Goal: Task Accomplishment & Management: Complete application form

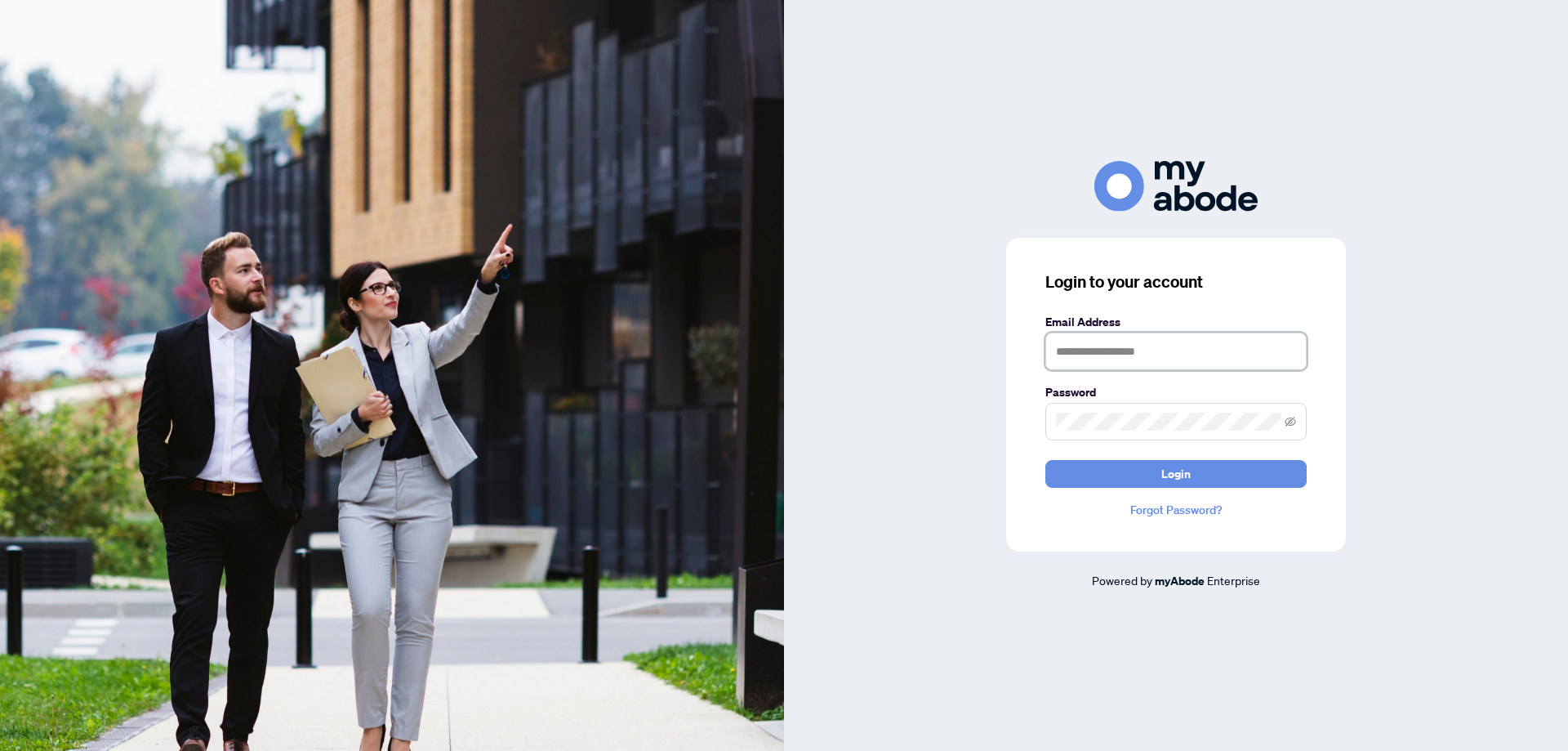
click at [1082, 356] on input "text" at bounding box center [1176, 351] width 262 height 38
type input "**********"
click at [1294, 418] on icon "eye-invisible" at bounding box center [1290, 421] width 12 height 10
click at [1155, 471] on button "Login" at bounding box center [1176, 474] width 262 height 28
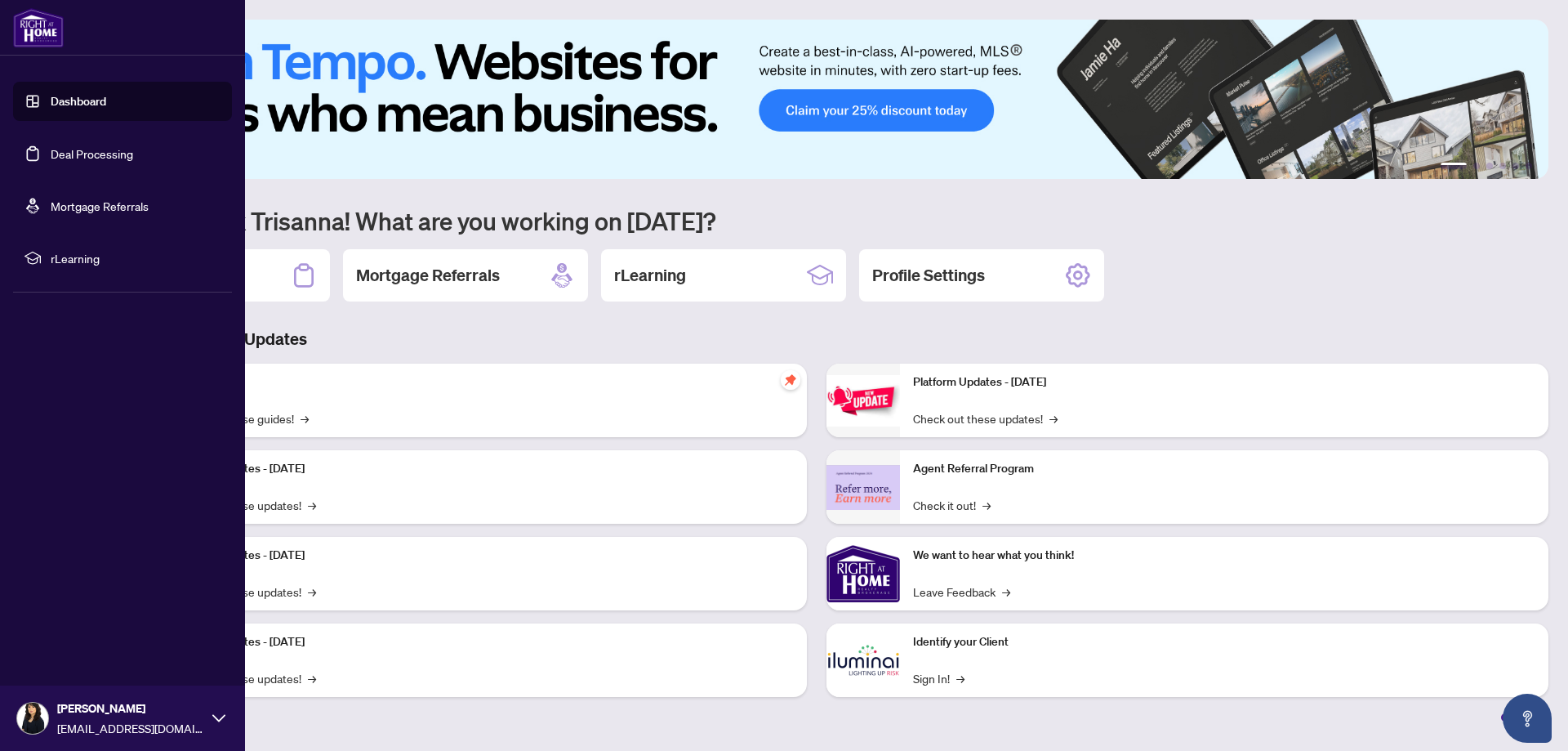
click at [60, 98] on link "Dashboard" at bounding box center [78, 101] width 56 height 14
click at [68, 99] on link "Dashboard" at bounding box center [78, 101] width 56 height 14
click at [78, 106] on link "Dashboard" at bounding box center [78, 101] width 56 height 14
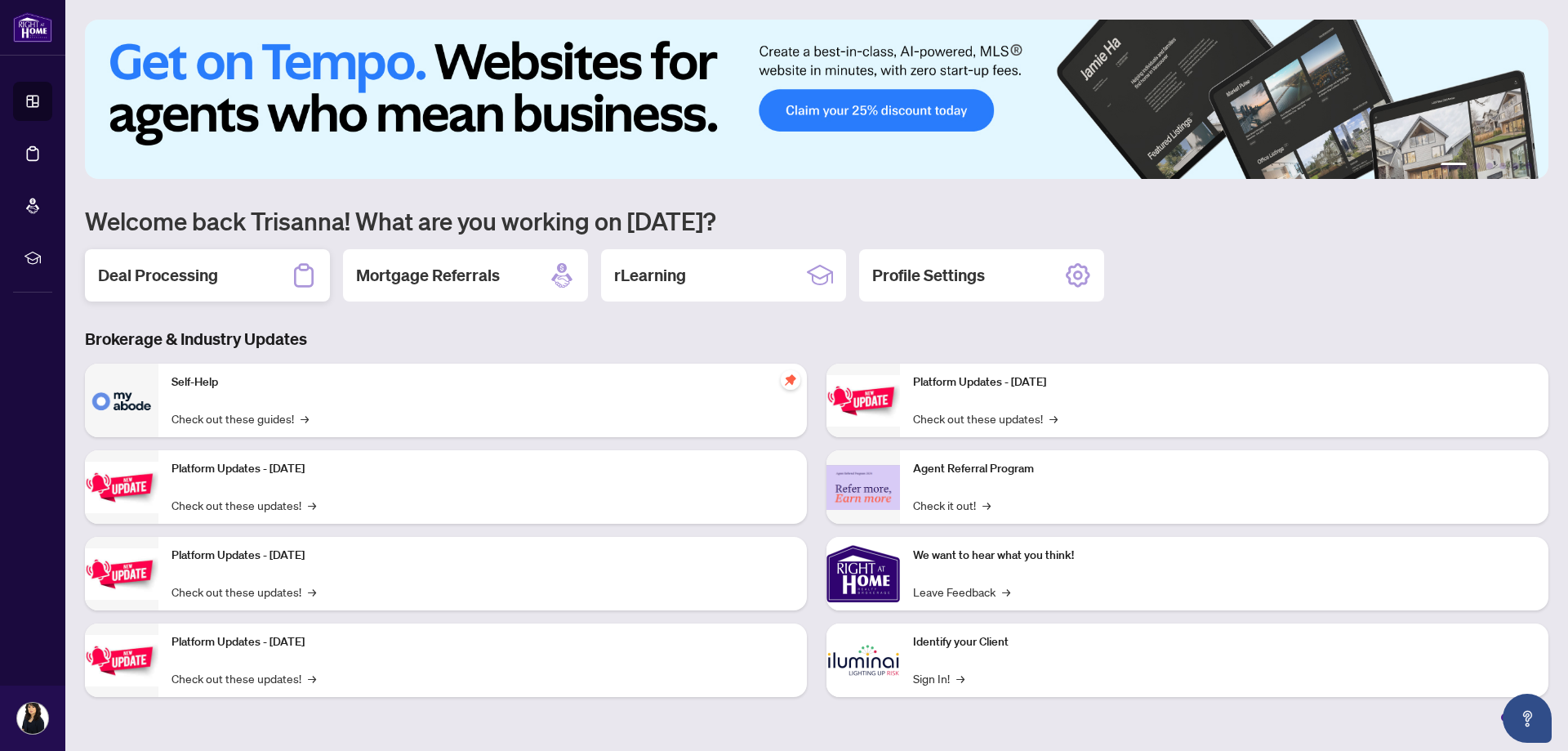
click at [210, 281] on h2 "Deal Processing" at bounding box center [158, 274] width 120 height 23
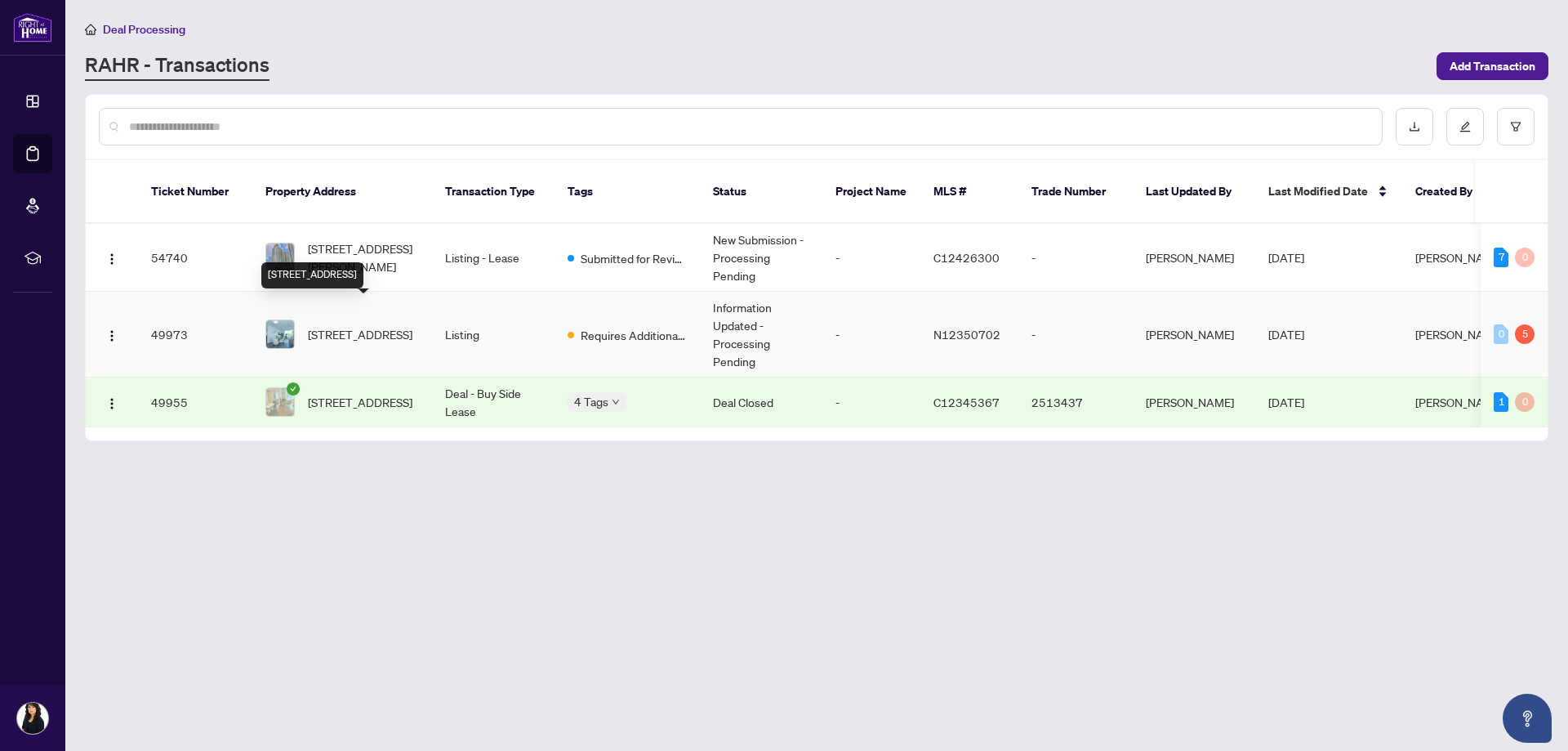
click at [346, 325] on span "[STREET_ADDRESS]" at bounding box center [360, 334] width 105 height 18
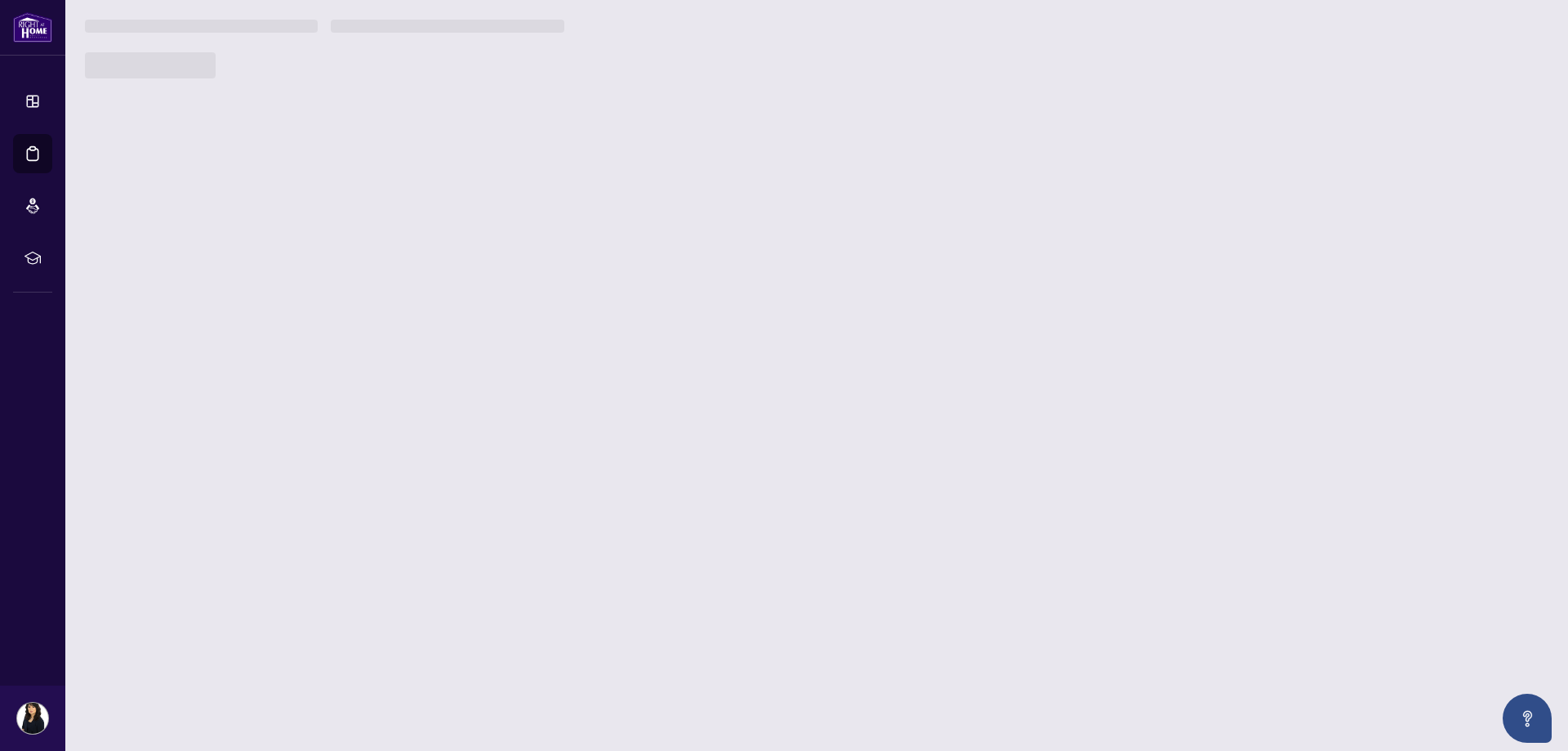
click at [346, 312] on main "Deal Processing [PERSON_NAME] - Transactions Add Transaction Ticket Number Prop…" at bounding box center [816, 376] width 1503 height 751
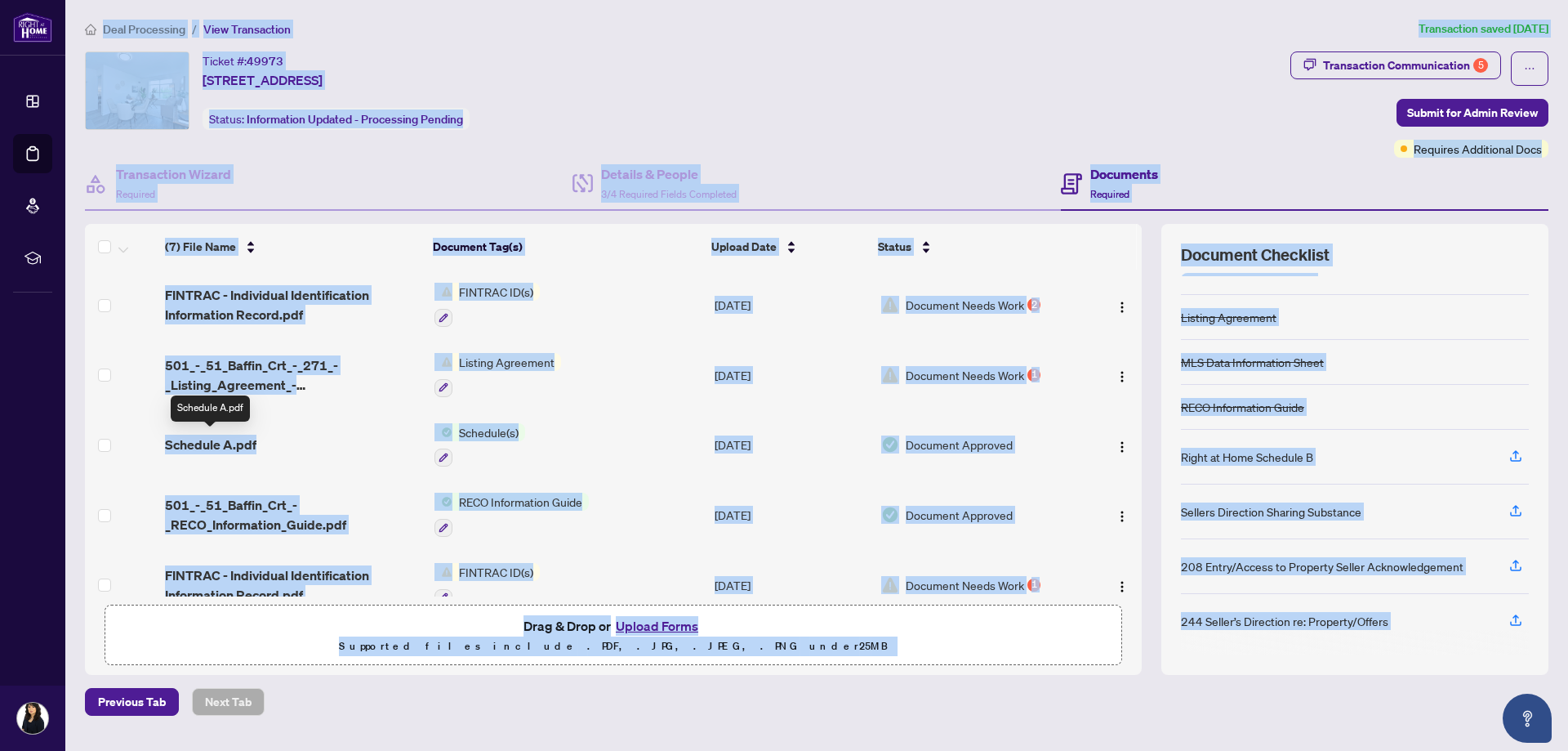
click at [235, 444] on span "Schedule A.pdf" at bounding box center [210, 445] width 91 height 20
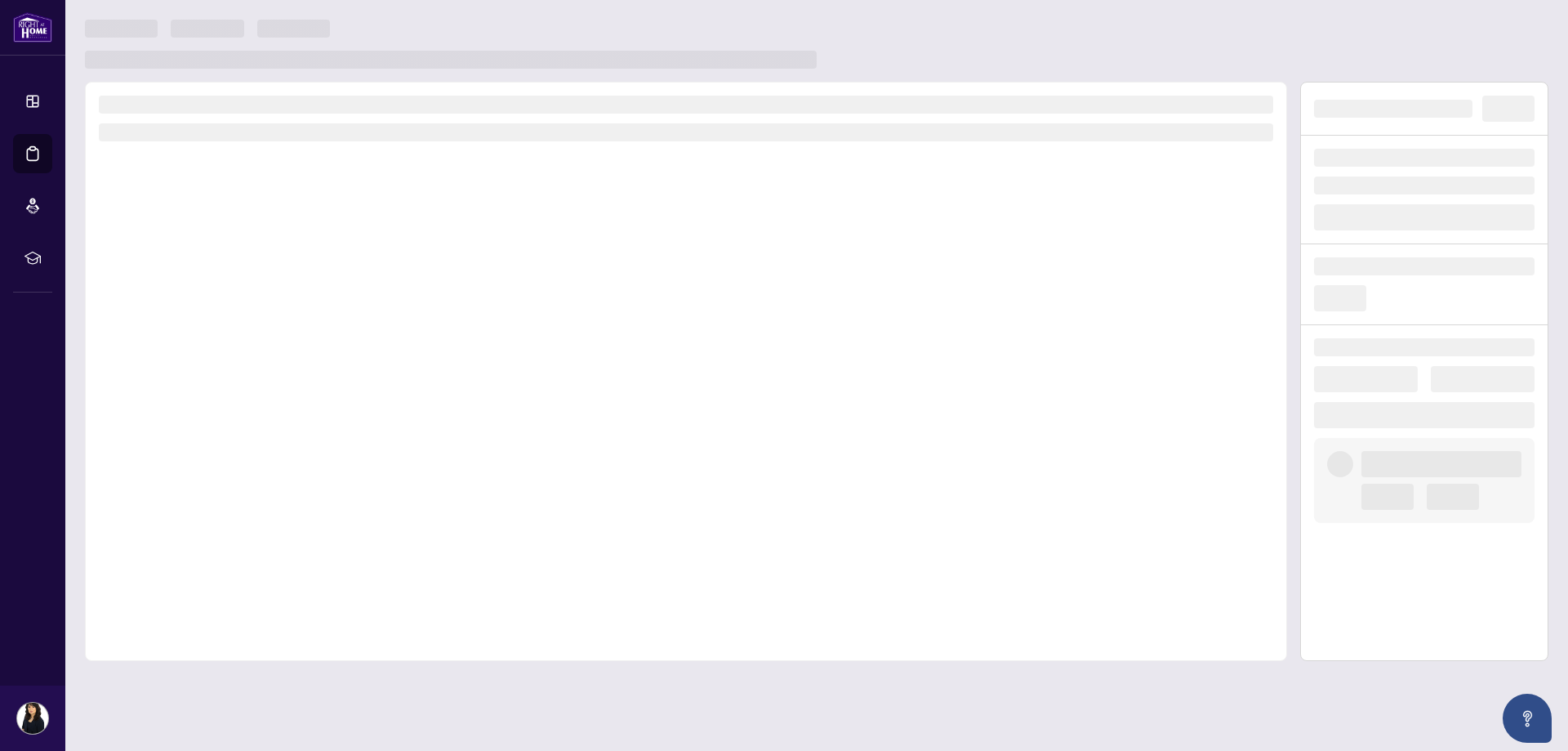
click at [235, 445] on div at bounding box center [686, 372] width 1203 height 579
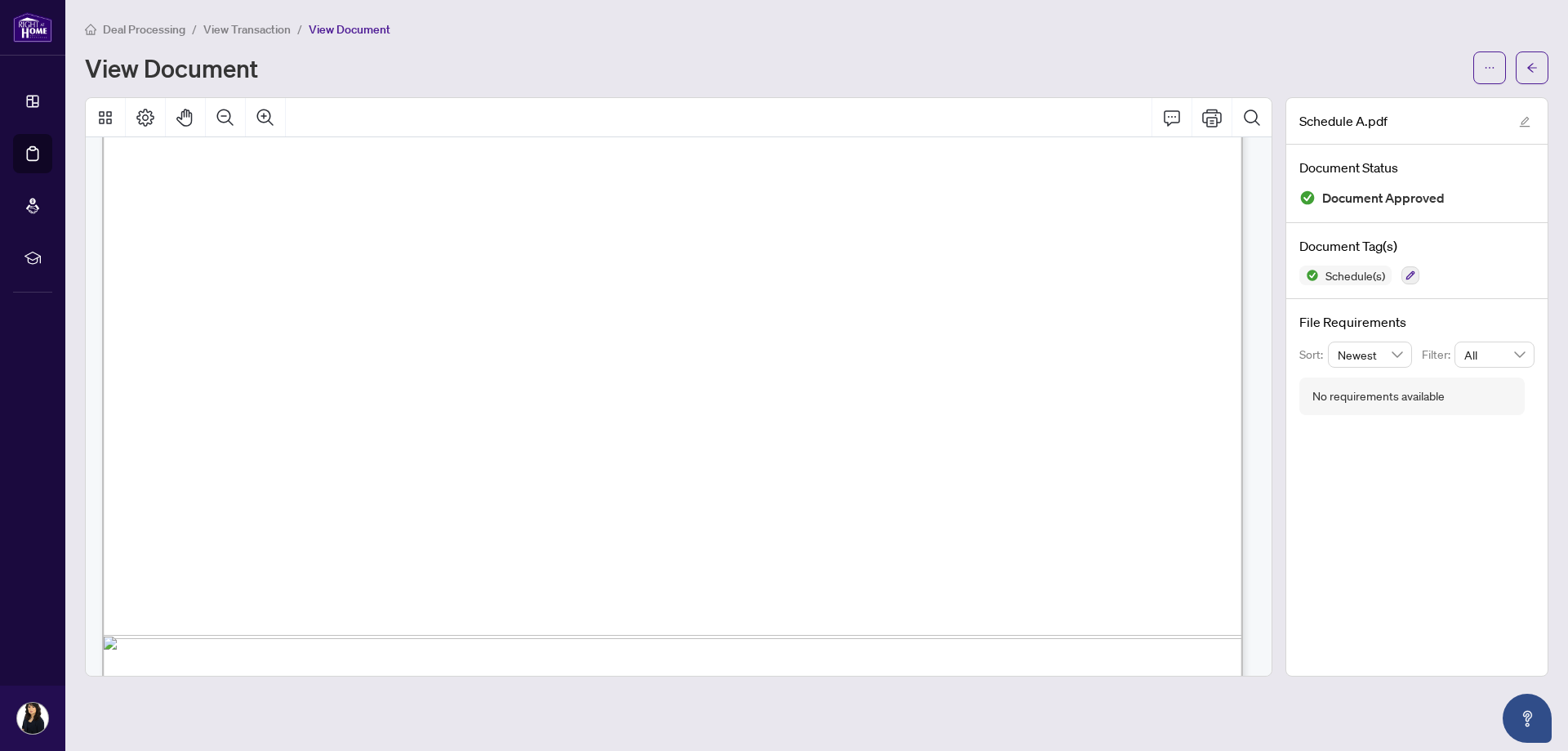
scroll to position [361, 0]
click at [1528, 70] on icon "arrow-left" at bounding box center [1532, 68] width 12 height 12
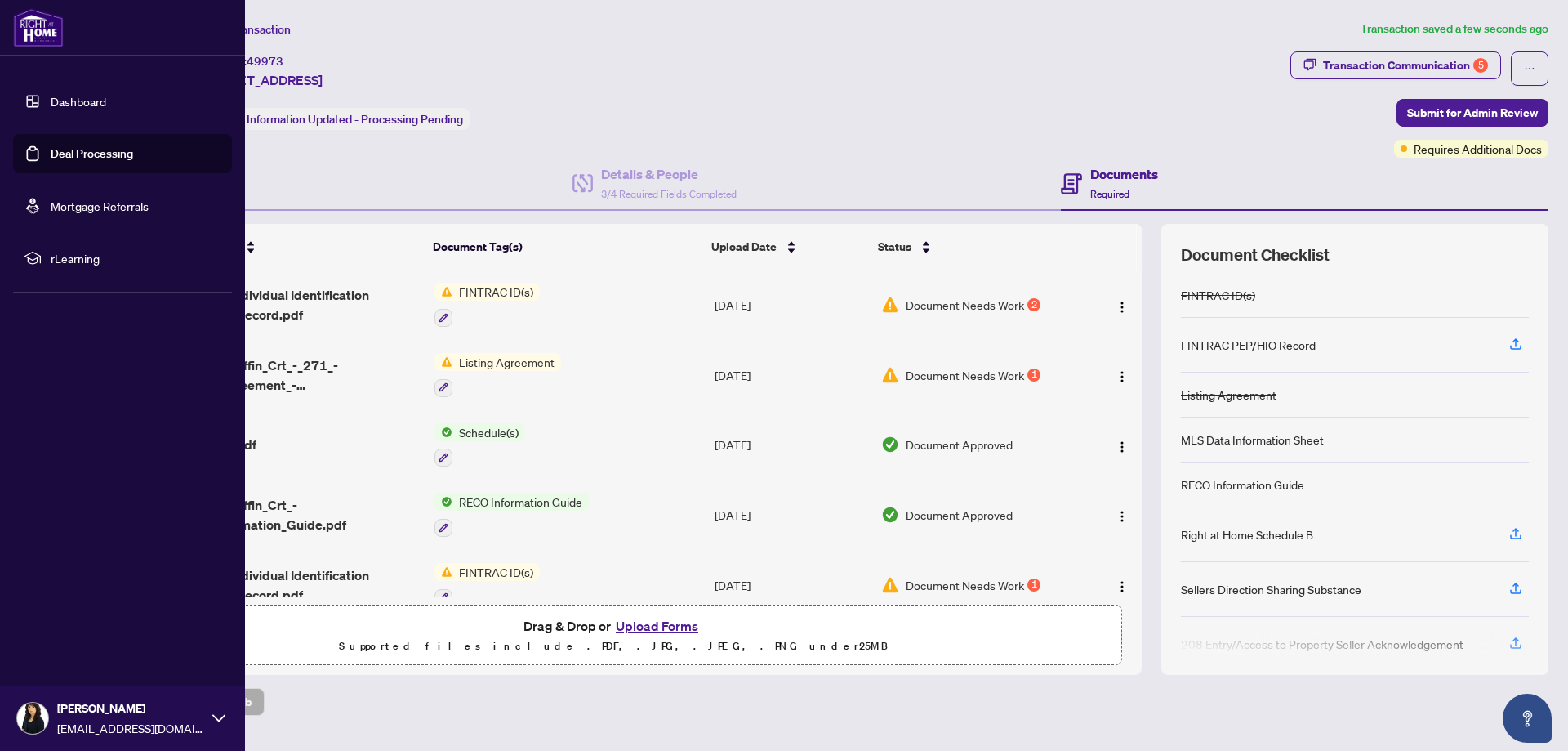
click at [51, 99] on link "Dashboard" at bounding box center [78, 101] width 56 height 14
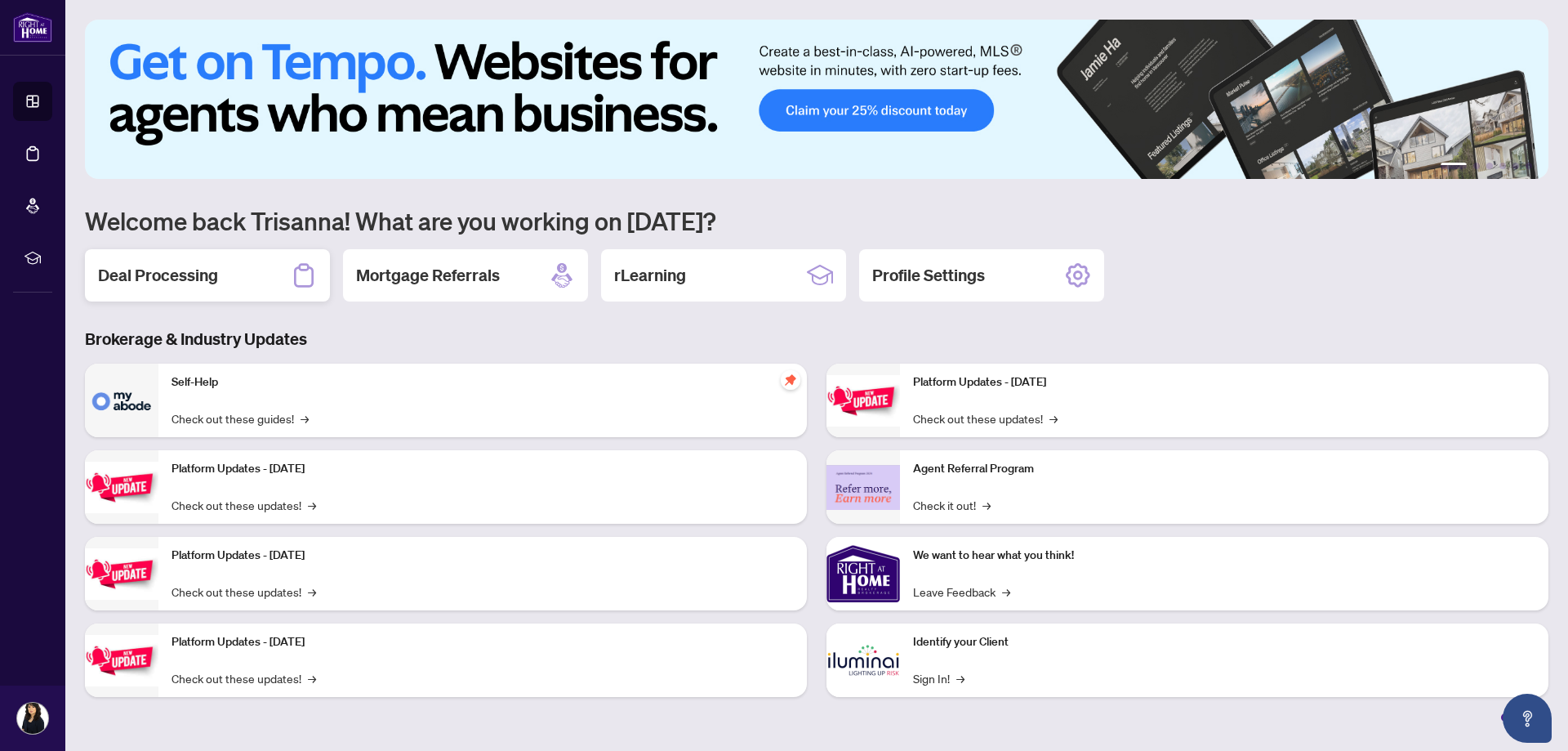
click at [135, 274] on h2 "Deal Processing" at bounding box center [158, 274] width 120 height 23
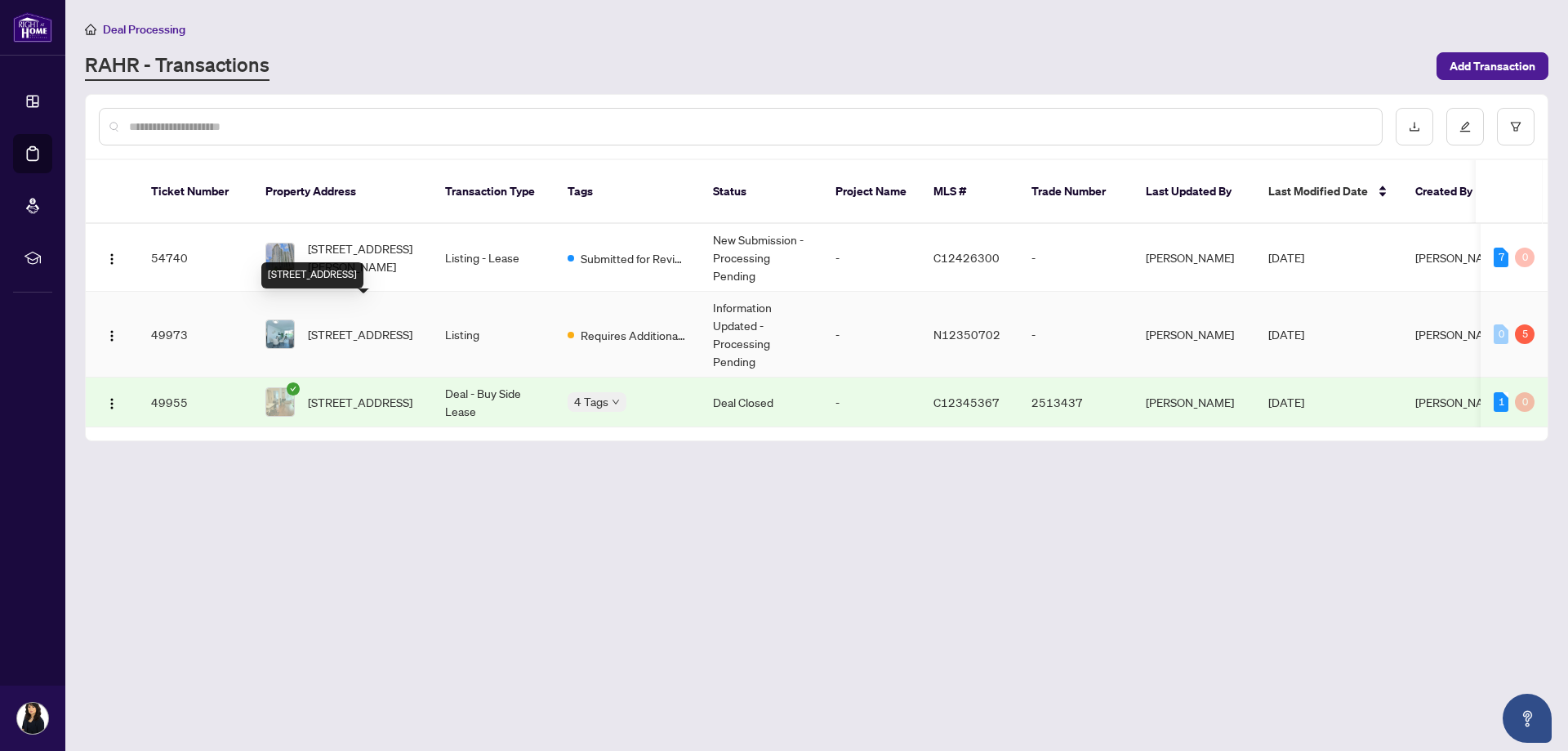
click at [346, 325] on span "[STREET_ADDRESS]" at bounding box center [360, 334] width 105 height 18
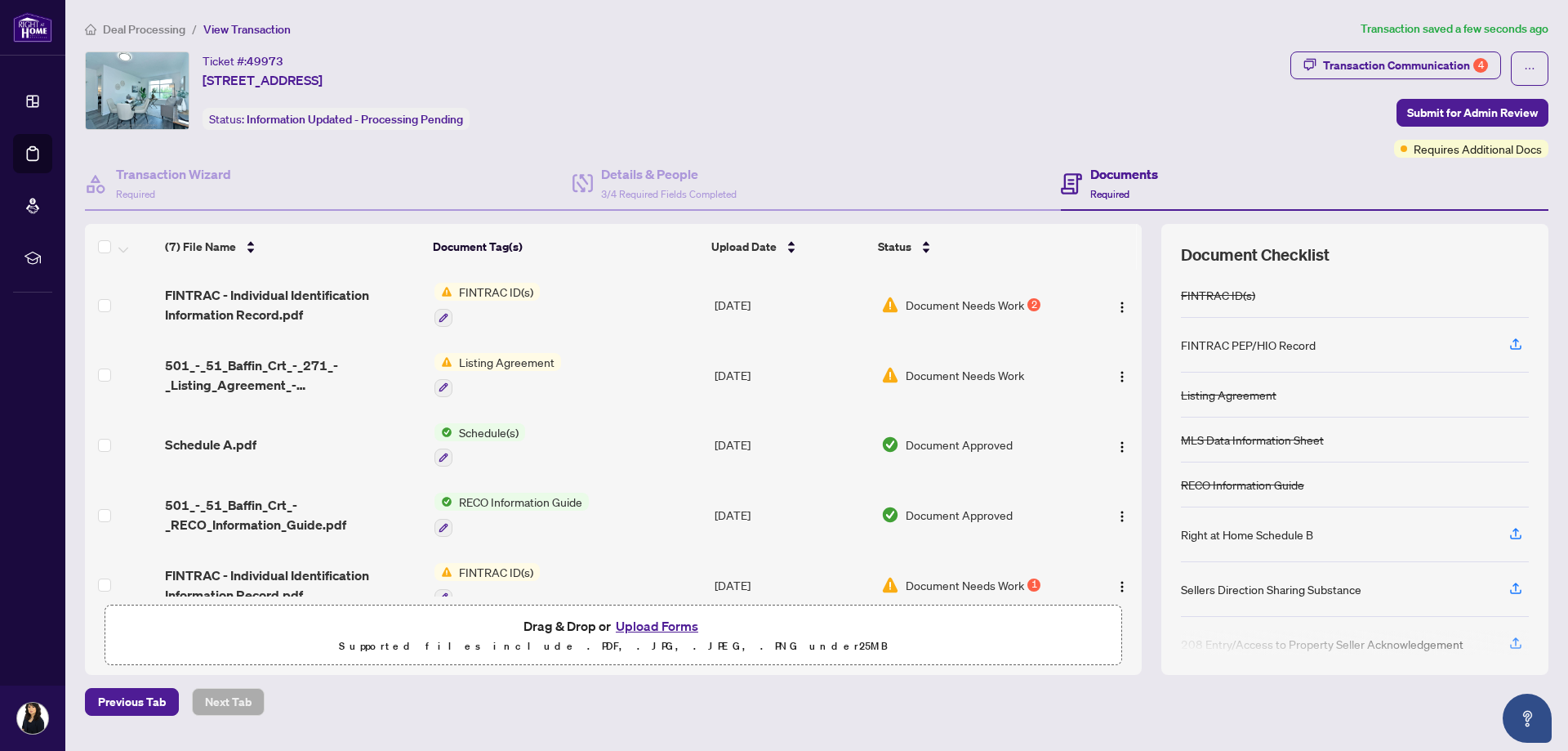
click at [658, 625] on button "Upload Forms" at bounding box center [657, 626] width 92 height 22
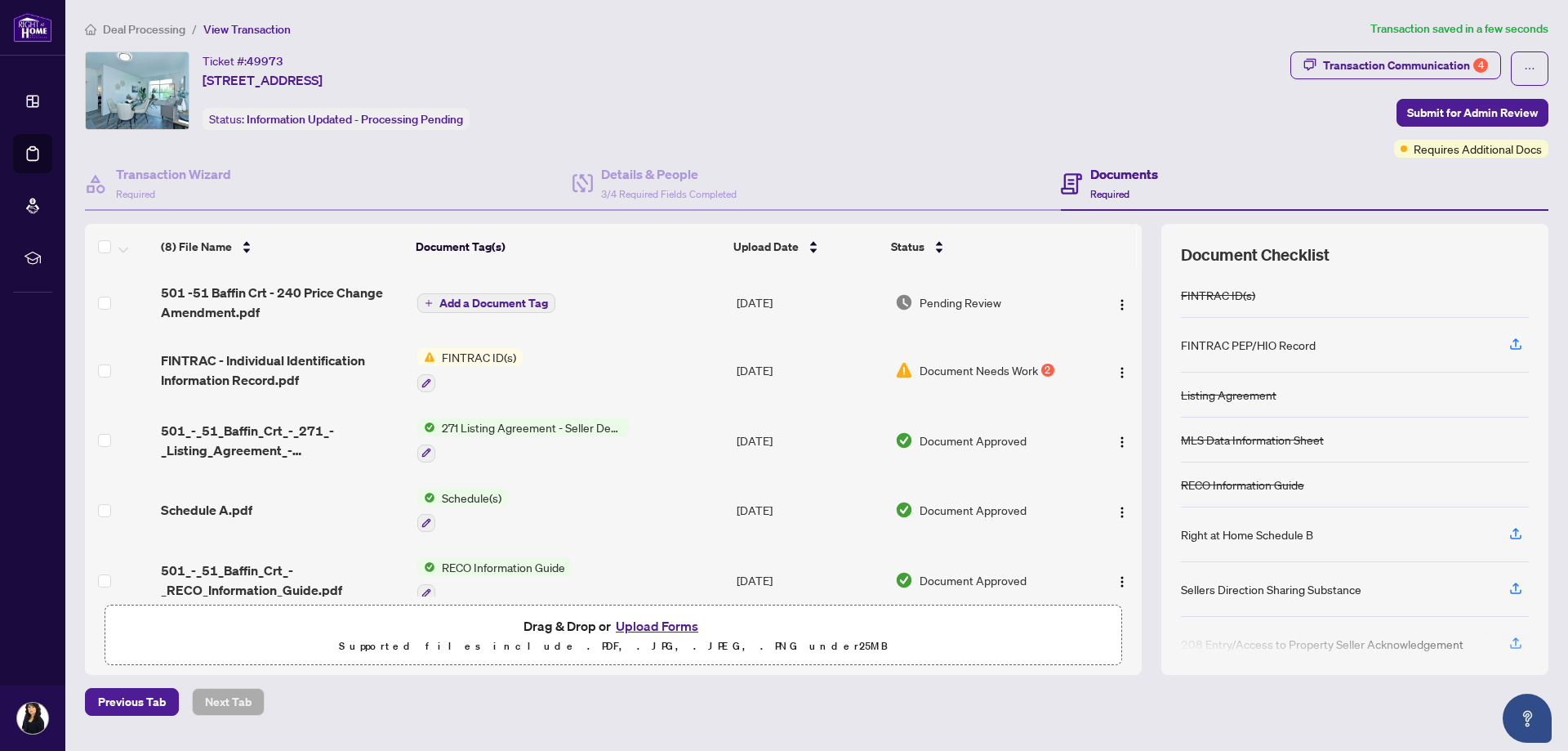
click at [513, 304] on span "Add a Document Tag" at bounding box center [493, 303] width 108 height 12
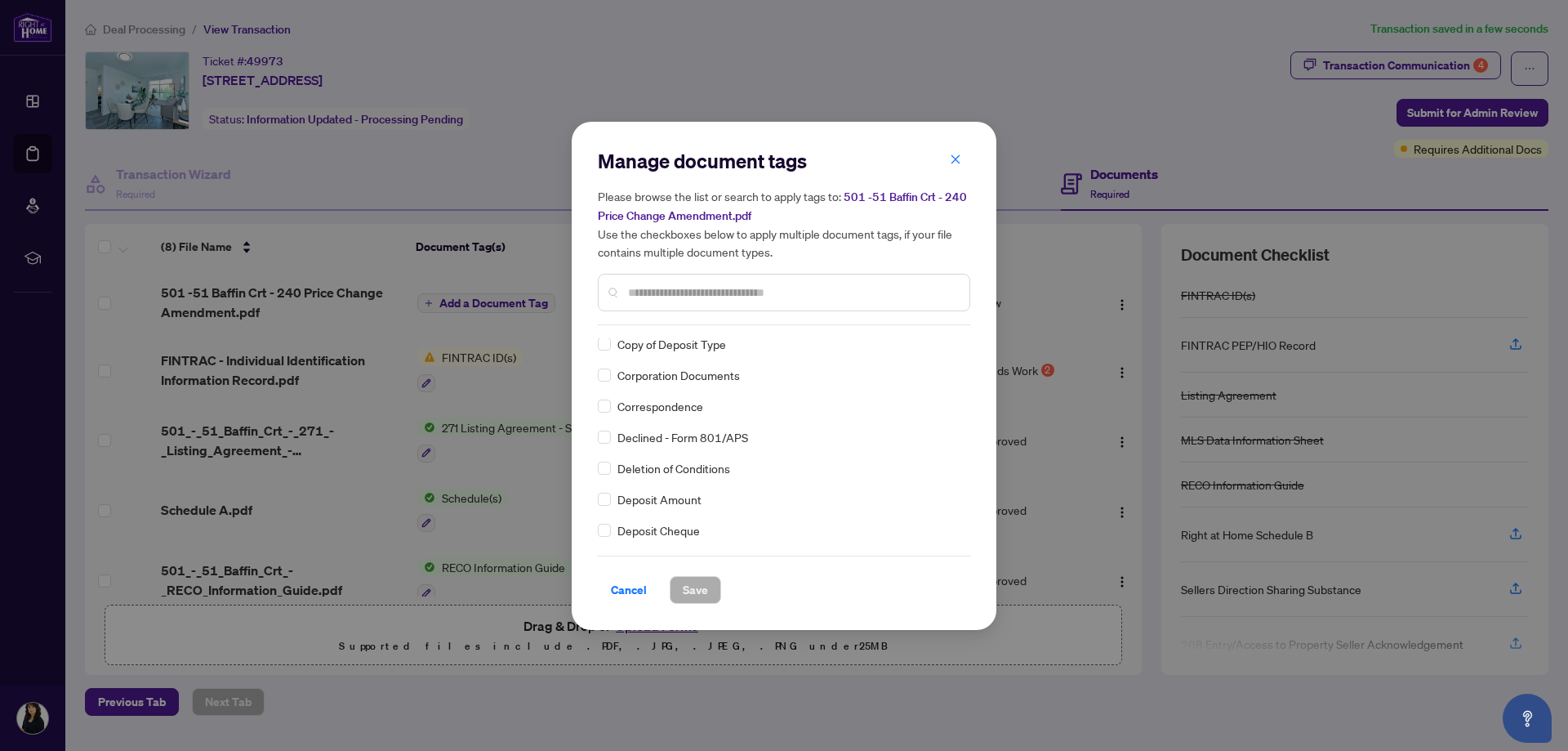
scroll to position [1470, 0]
click at [956, 161] on icon "close" at bounding box center [956, 160] width 9 height 9
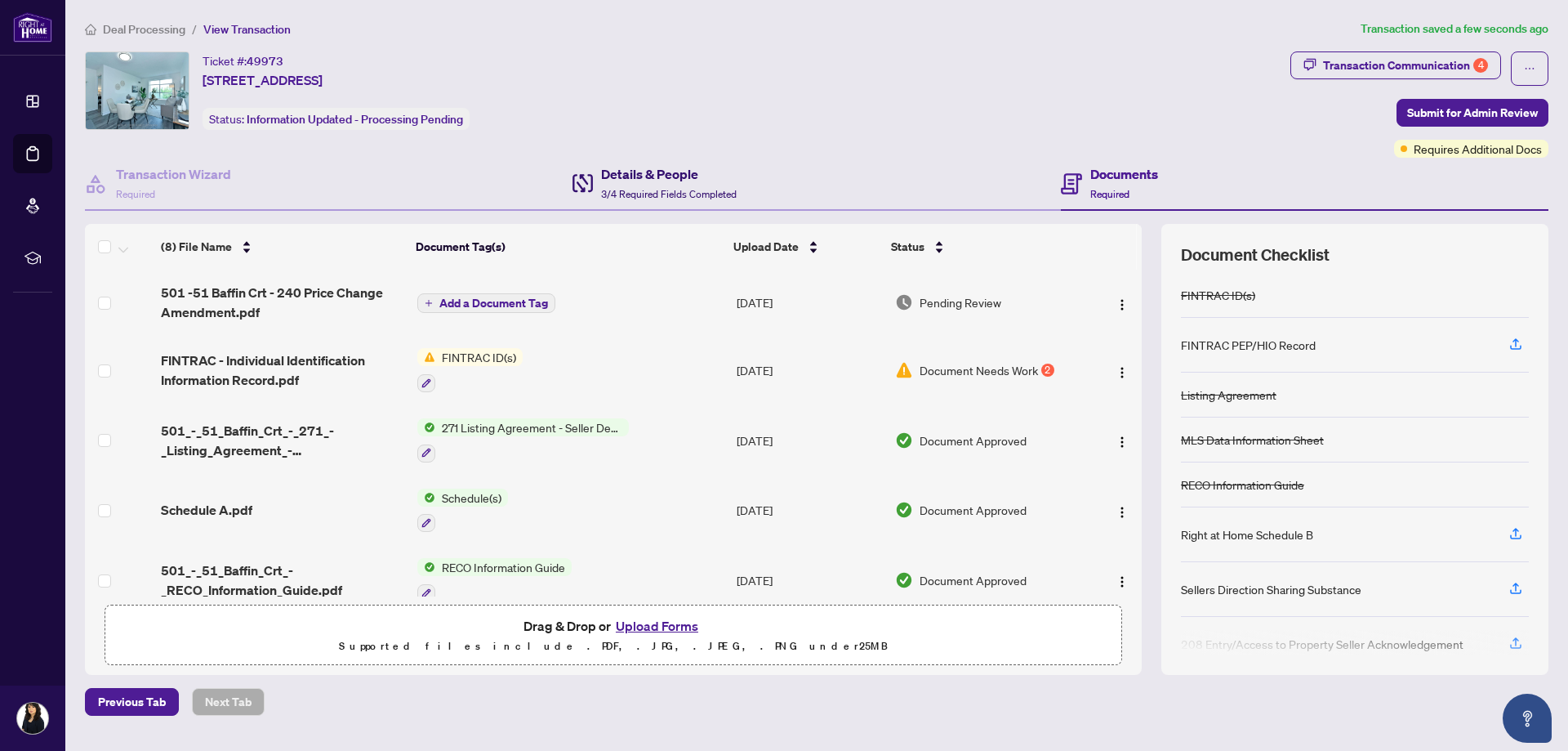
click at [639, 171] on h4 "Details & People" at bounding box center [669, 174] width 135 height 20
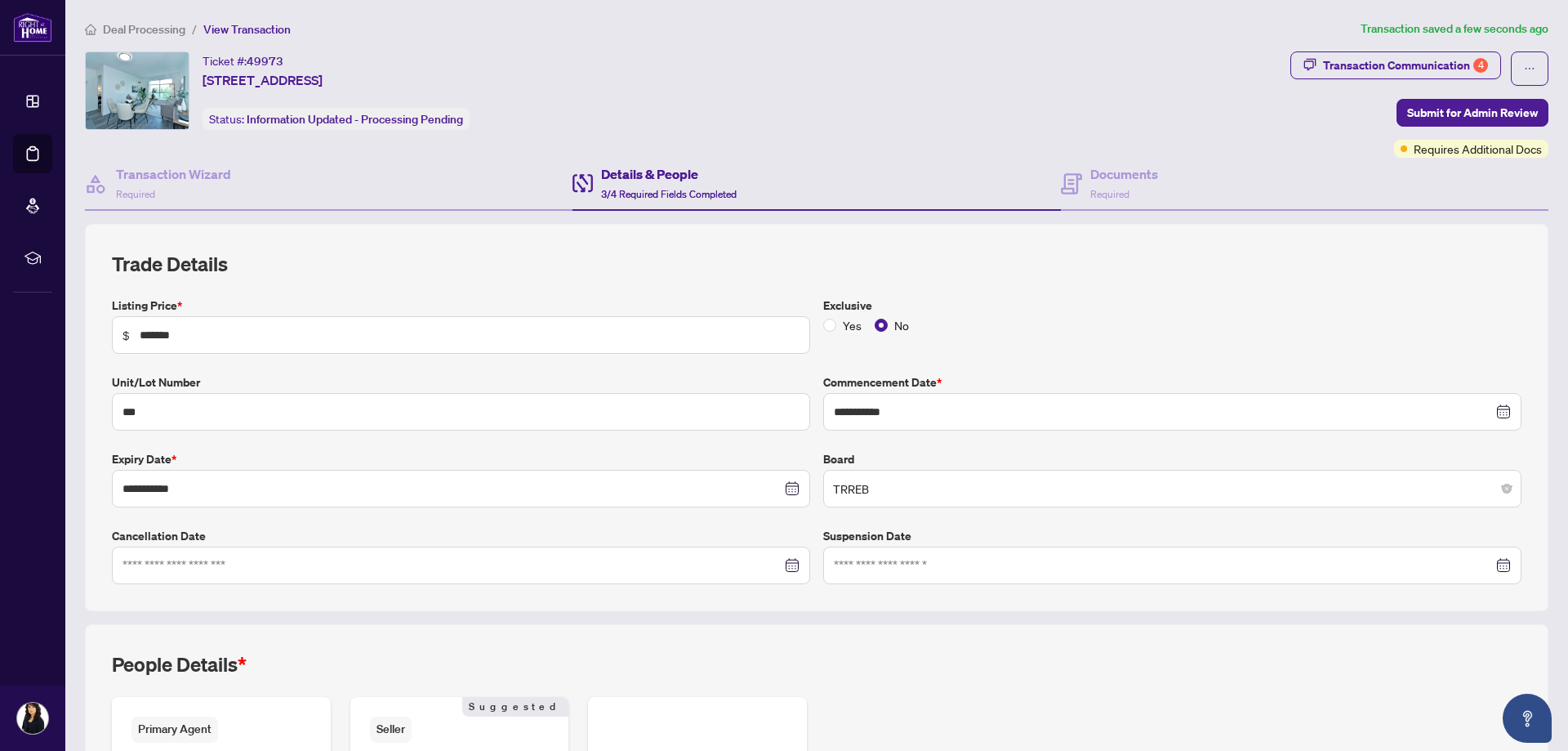
scroll to position [236, 0]
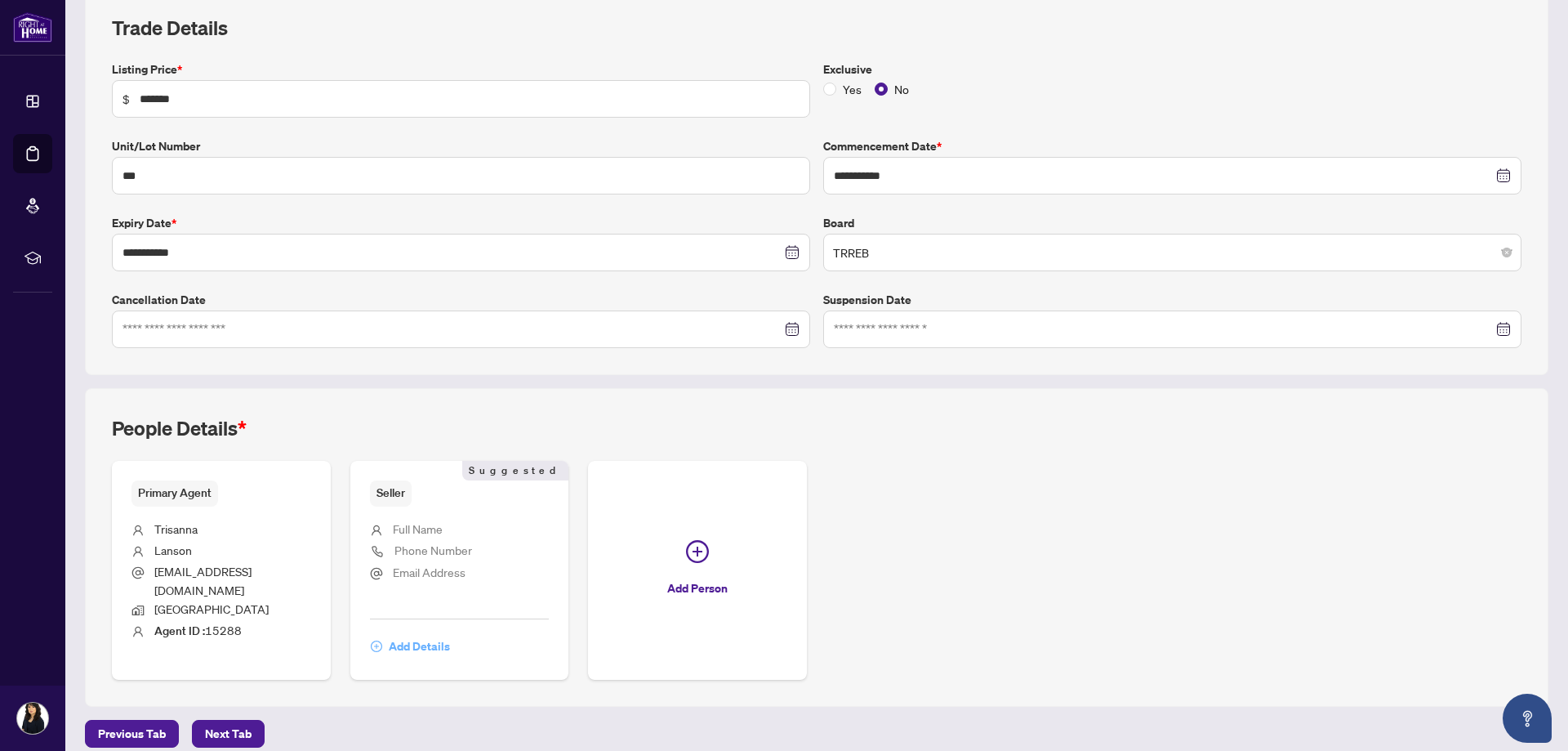
click at [422, 634] on span "Add Details" at bounding box center [420, 646] width 61 height 26
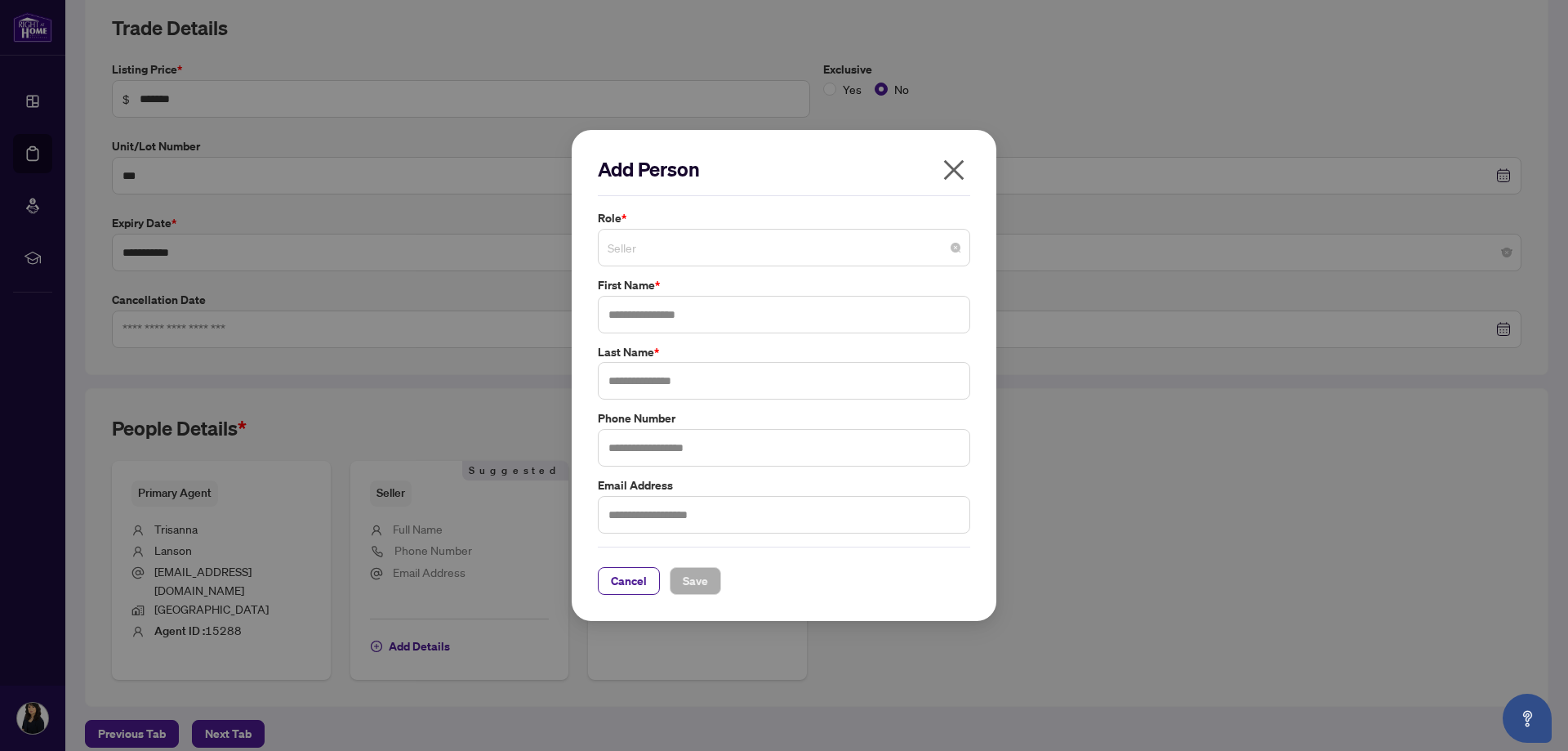
click at [658, 248] on span "Seller" at bounding box center [784, 247] width 353 height 31
type input "******"
click at [688, 384] on input "text" at bounding box center [784, 381] width 373 height 38
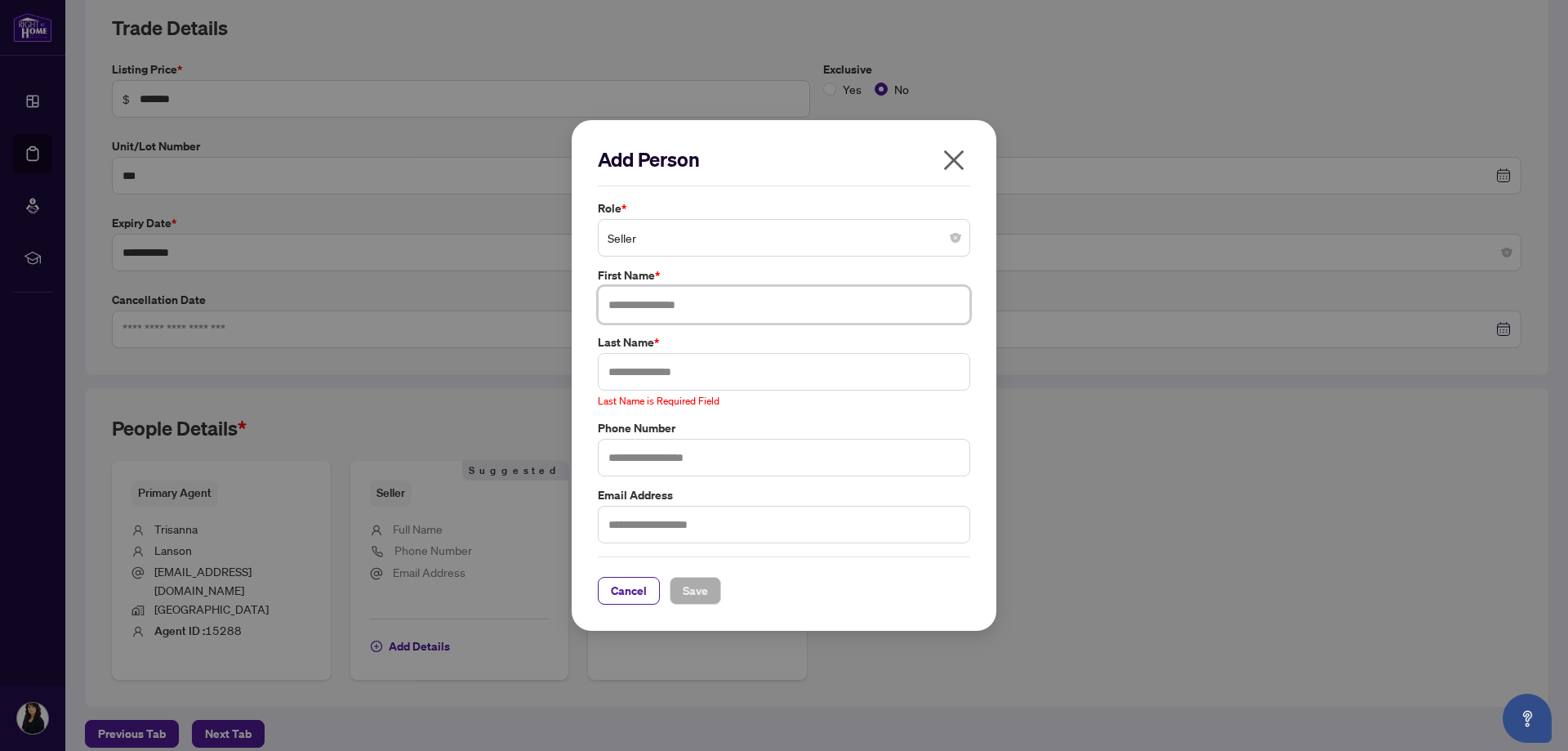
click at [637, 310] on input "text" at bounding box center [784, 305] width 373 height 38
type input "********"
click at [634, 373] on input "text" at bounding box center [784, 372] width 373 height 38
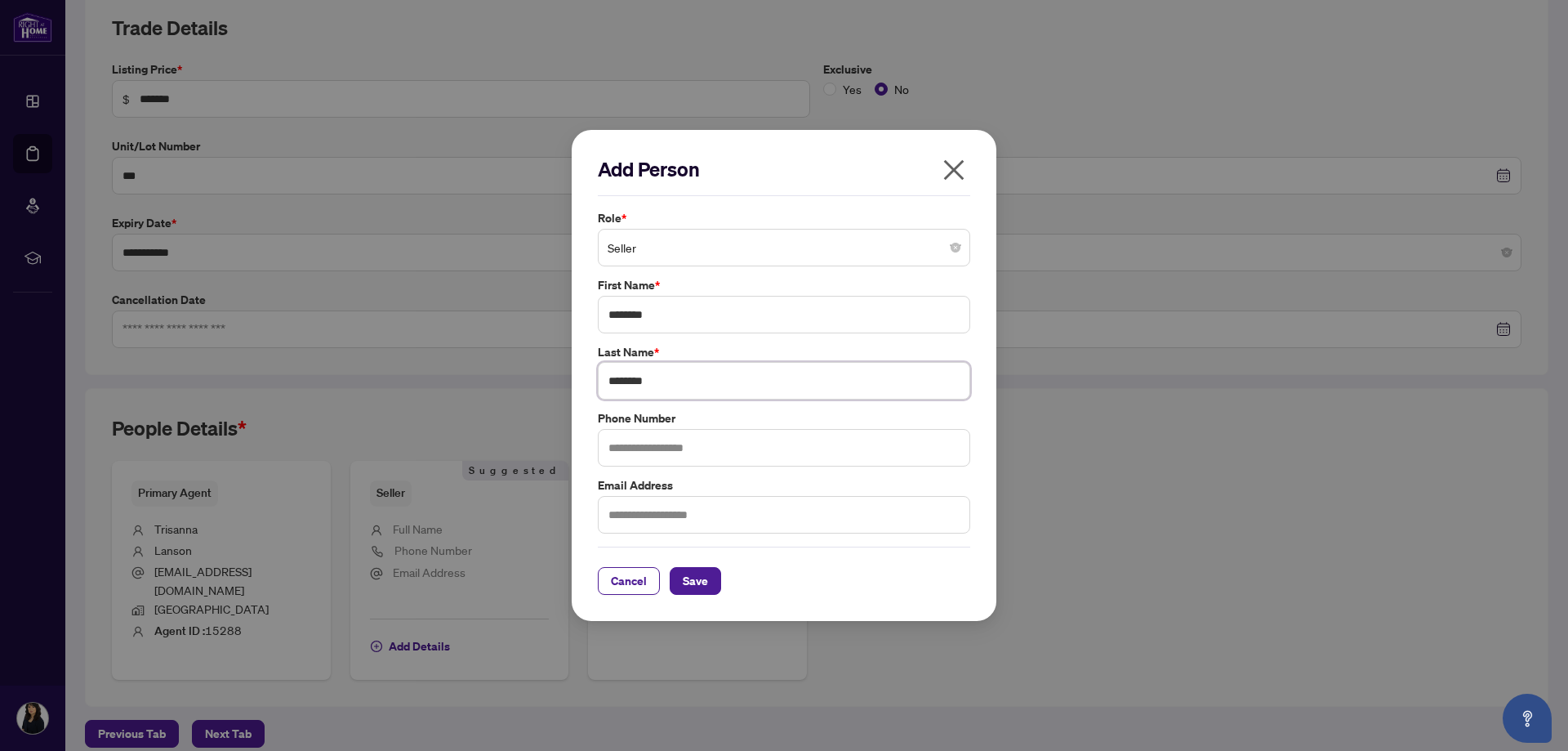
type input "********"
click at [660, 450] on input "text" at bounding box center [784, 448] width 373 height 38
click at [628, 515] on input "text" at bounding box center [784, 515] width 373 height 38
click at [699, 584] on span "Save" at bounding box center [696, 580] width 25 height 26
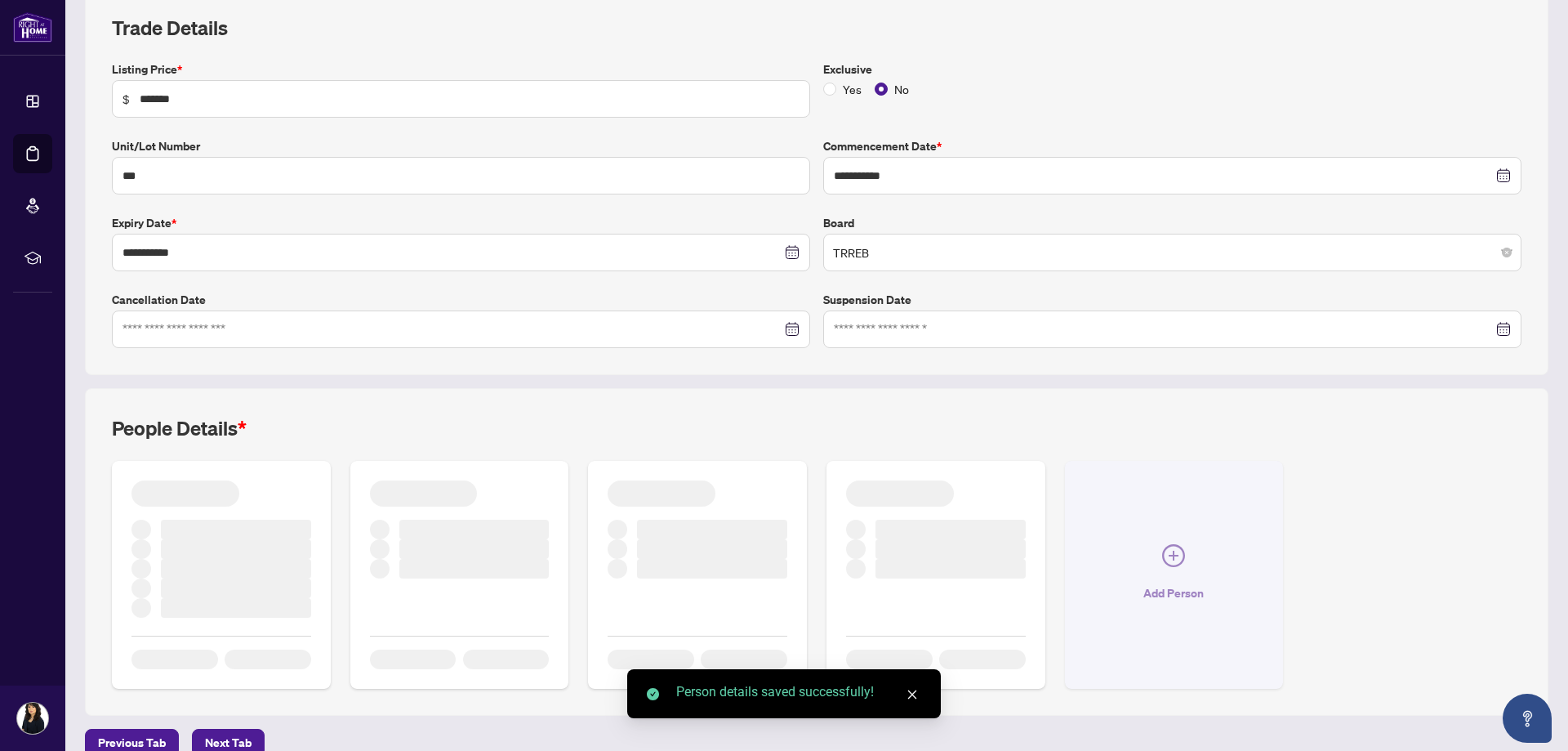
scroll to position [236, 0]
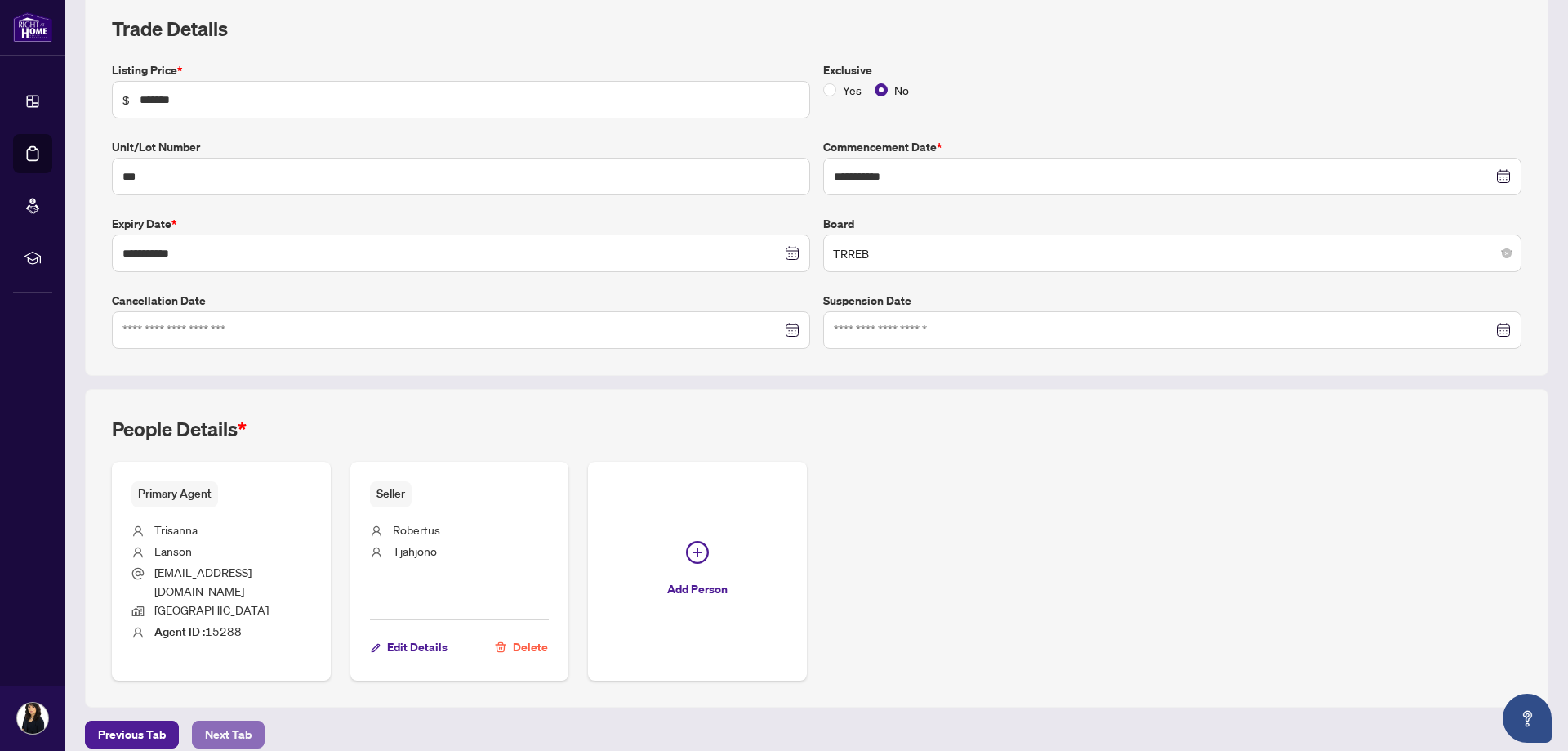
click at [226, 721] on span "Next Tab" at bounding box center [228, 734] width 47 height 26
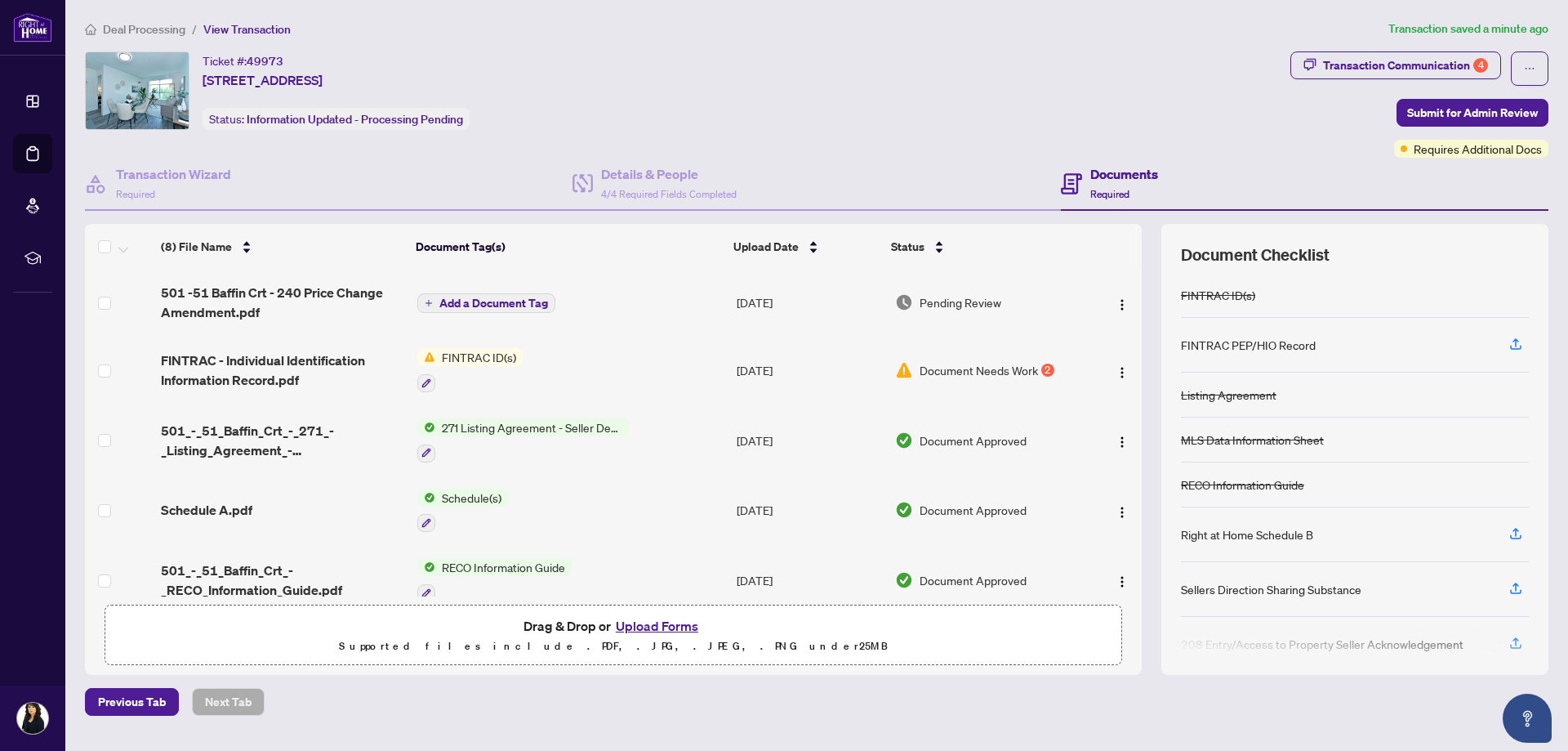
click at [963, 366] on span "Document Needs Work" at bounding box center [978, 370] width 118 height 18
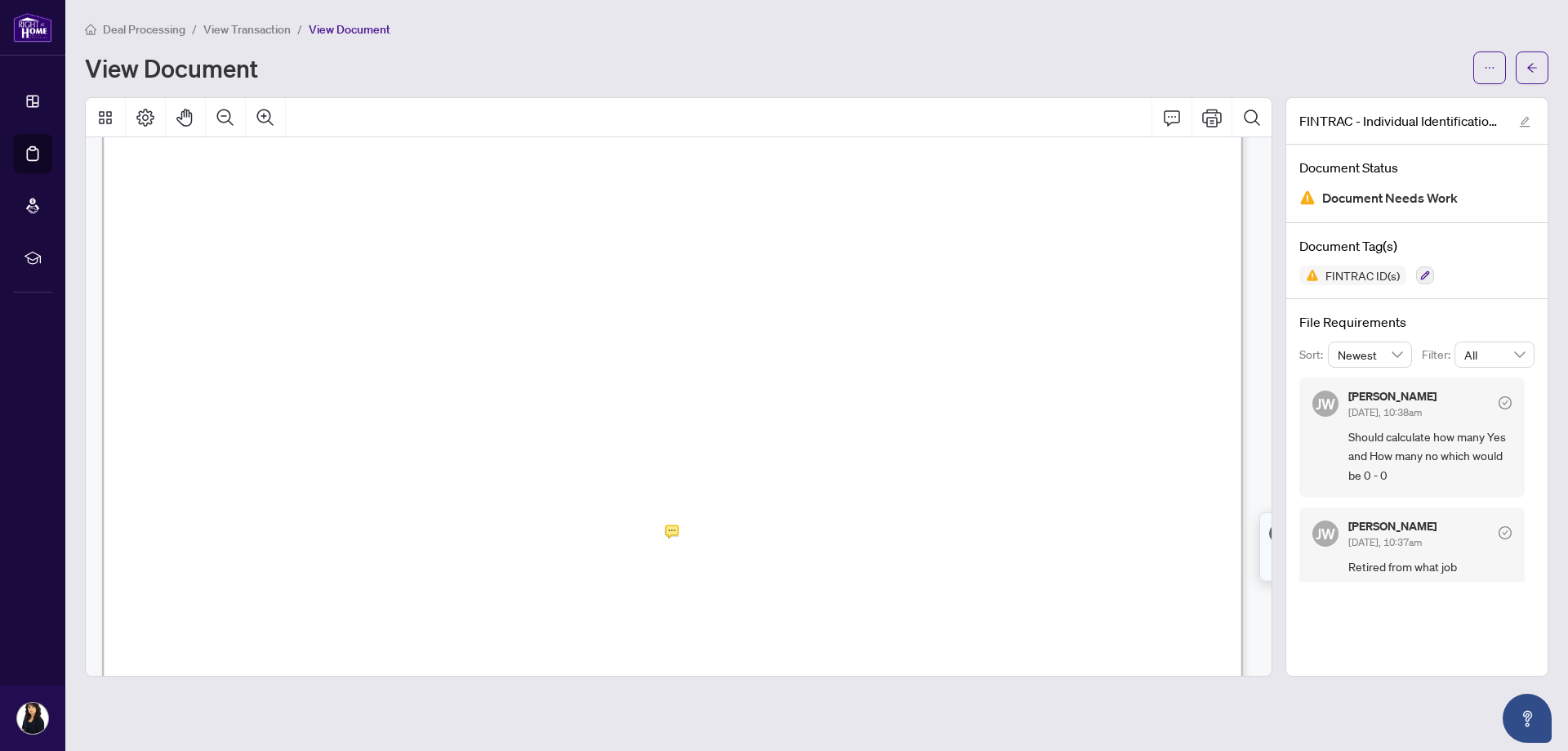
scroll to position [246, 0]
click at [257, 27] on span "View Transaction" at bounding box center [246, 29] width 88 height 14
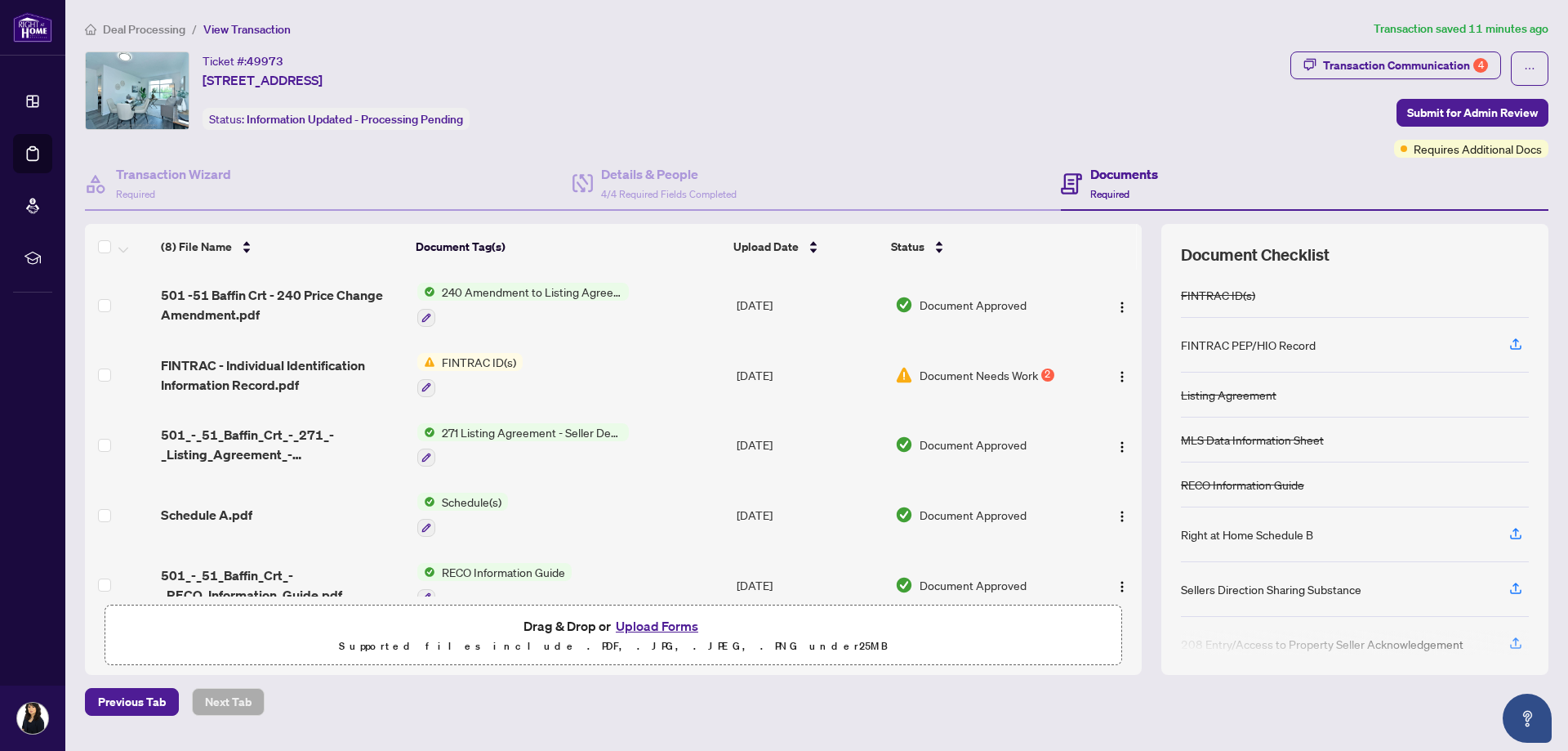
click at [650, 623] on button "Upload Forms" at bounding box center [657, 626] width 92 height 22
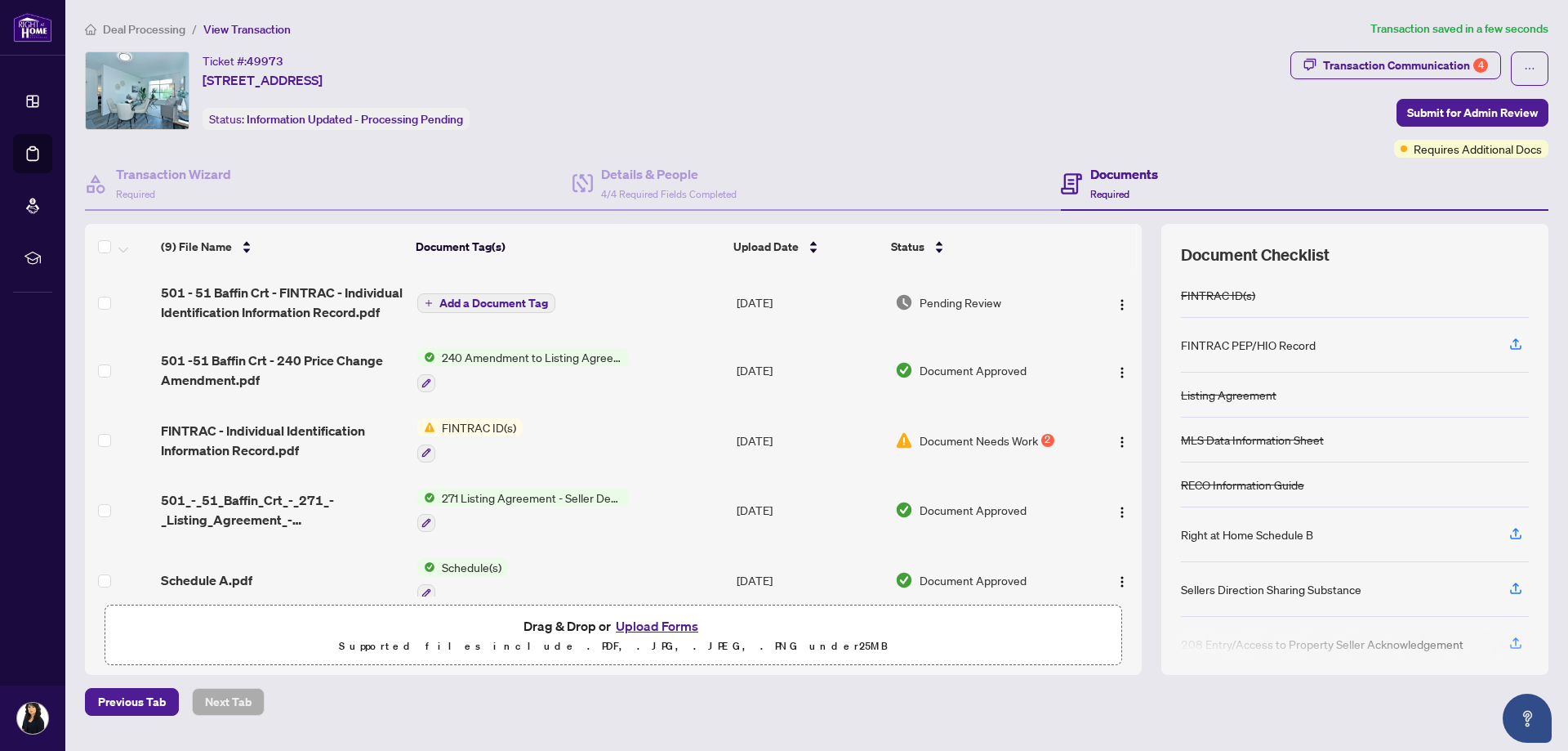
click at [447, 304] on span "Add a Document Tag" at bounding box center [493, 303] width 108 height 12
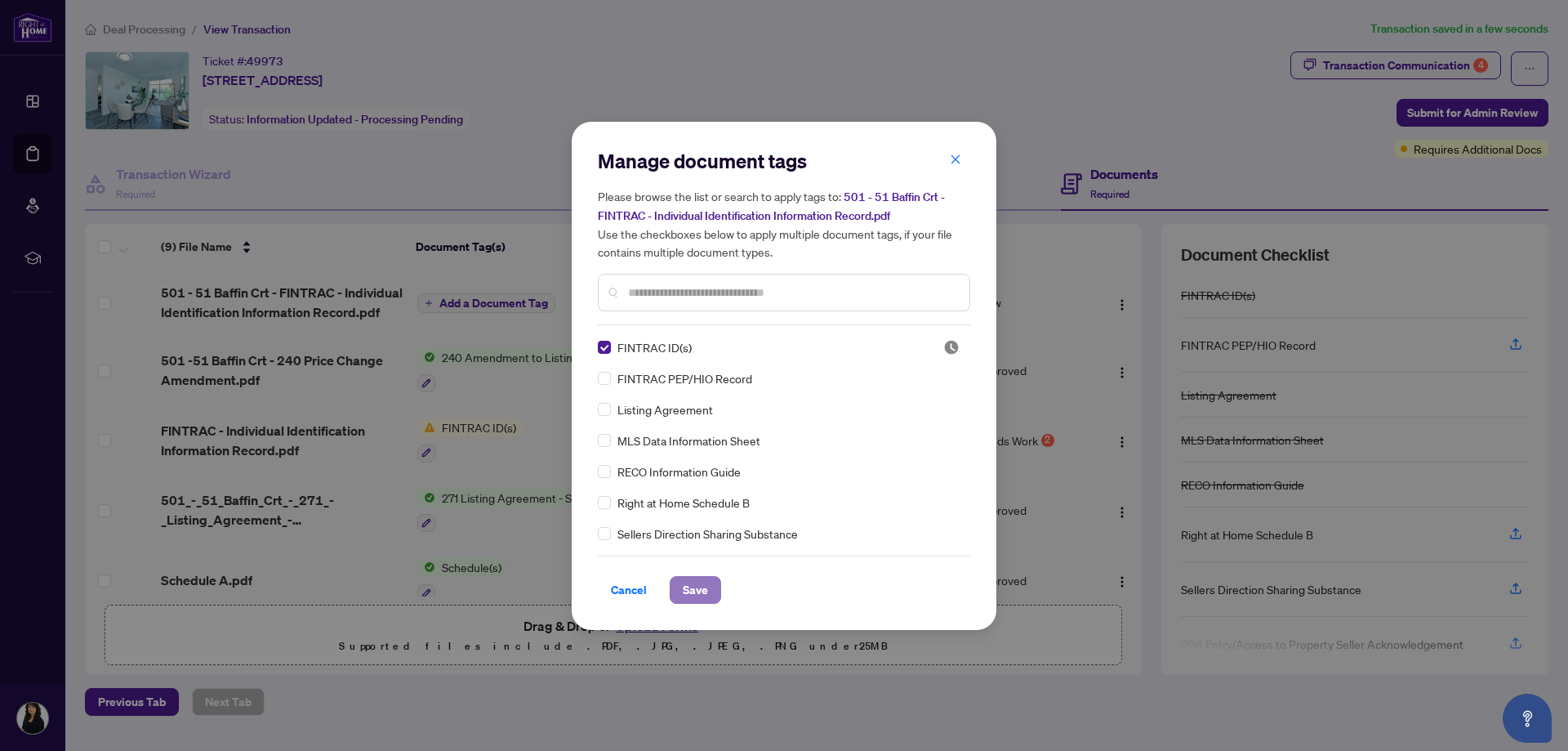
click at [709, 589] on button "Save" at bounding box center [695, 589] width 51 height 28
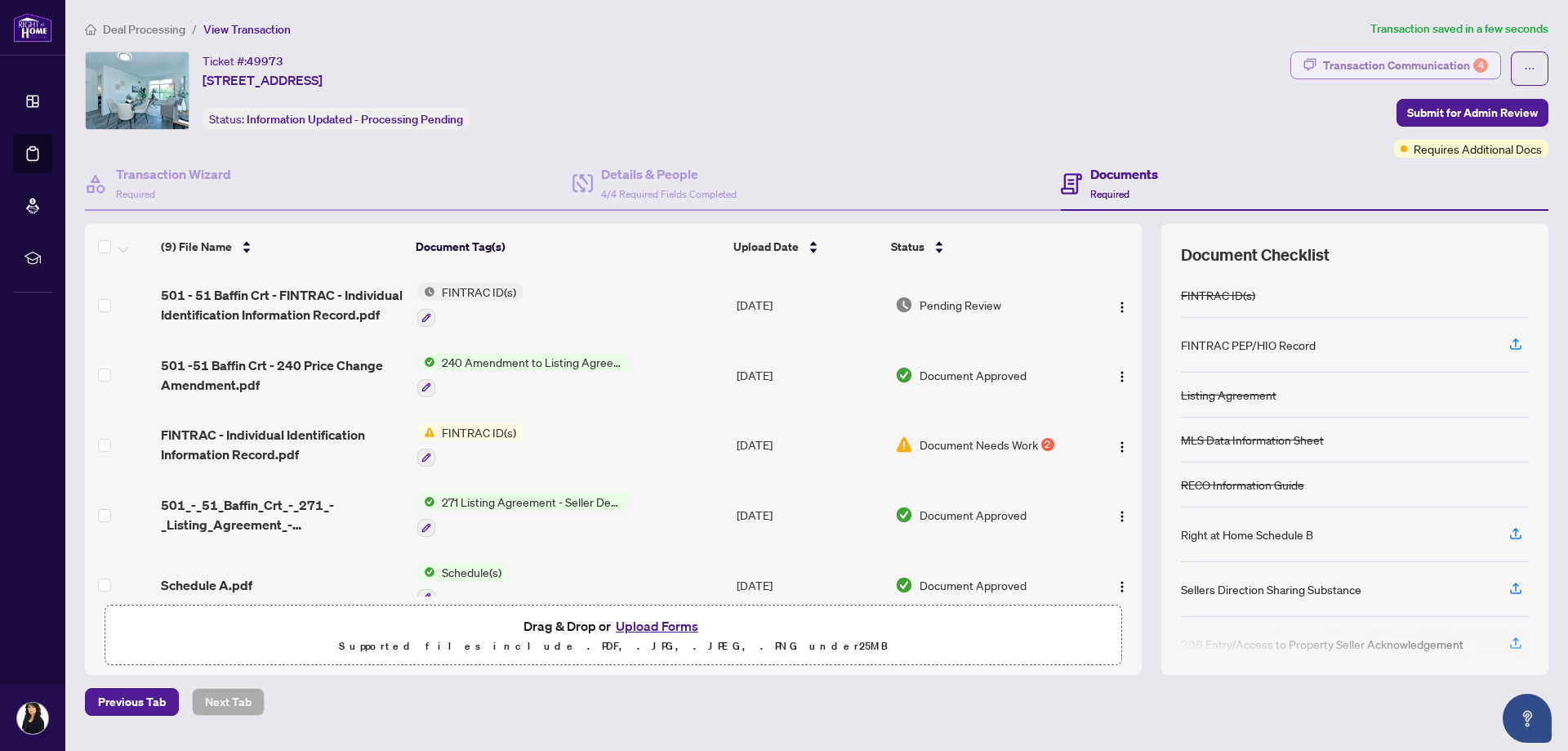
click at [1391, 60] on div "Transaction Communication 4" at bounding box center [1406, 65] width 165 height 26
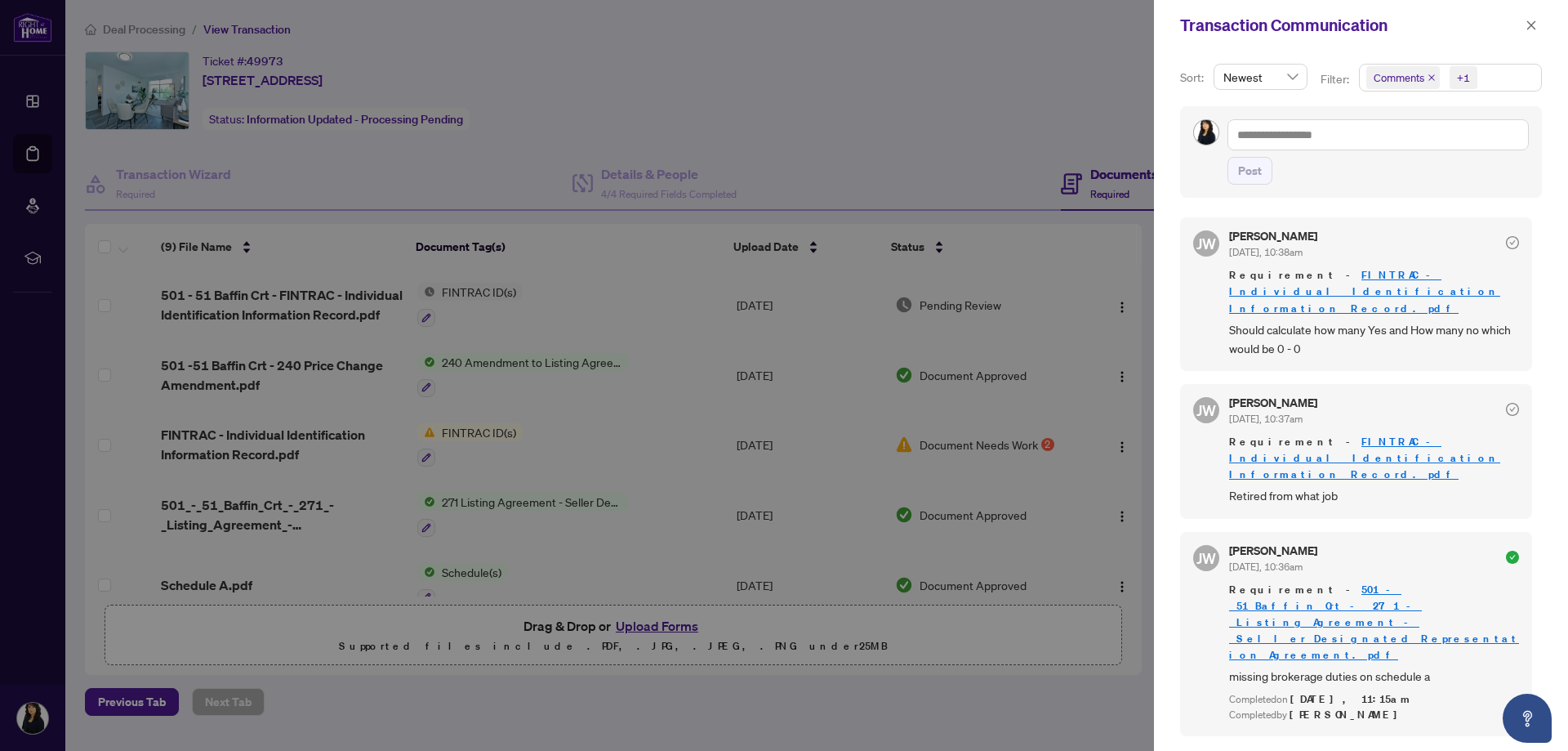
click at [1008, 82] on div at bounding box center [784, 376] width 1568 height 751
click at [750, 136] on div at bounding box center [784, 376] width 1568 height 751
click at [717, 116] on div at bounding box center [784, 376] width 1568 height 751
drag, startPoint x: 1011, startPoint y: 99, endPoint x: 1020, endPoint y: 99, distance: 9.0
click at [1014, 99] on div at bounding box center [784, 376] width 1568 height 751
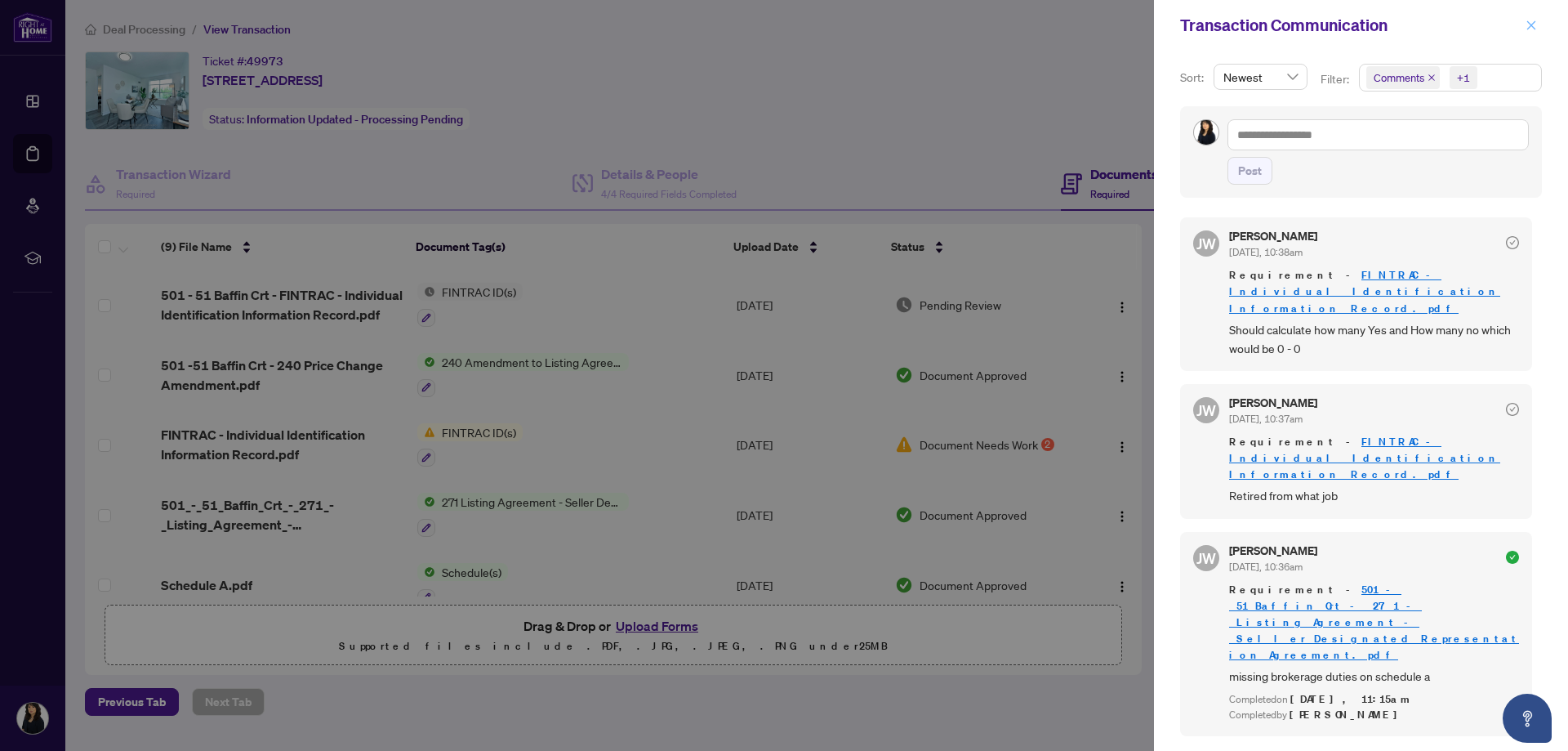
click at [1527, 29] on icon "close" at bounding box center [1531, 25] width 12 height 12
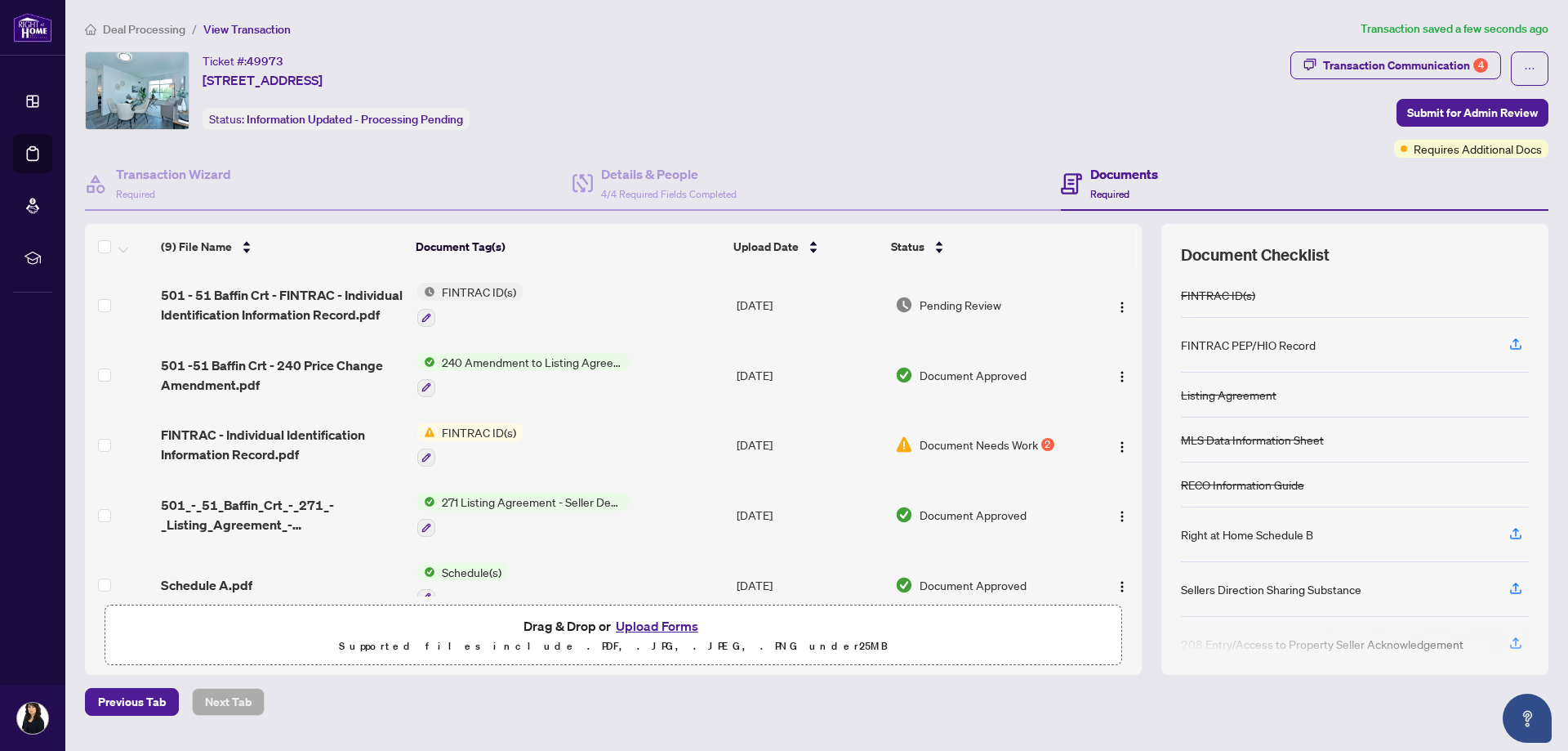
click at [1184, 120] on div "Ticket #: 49973 [STREET_ADDRESS] Status: Information Updated - Processing Pendi…" at bounding box center [684, 90] width 1199 height 79
click at [1479, 110] on span "Submit for Admin Review" at bounding box center [1472, 112] width 131 height 26
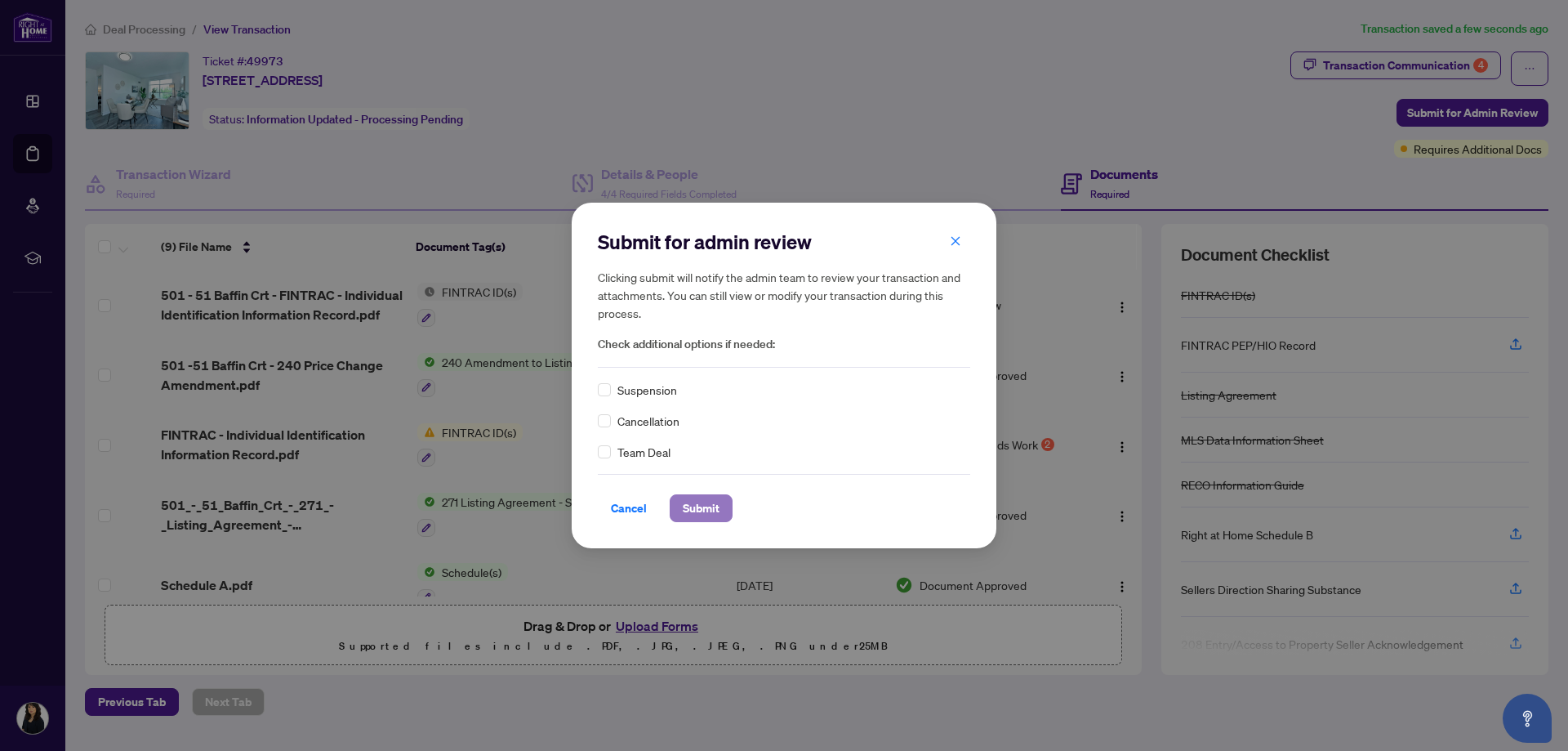
click at [702, 514] on span "Submit" at bounding box center [701, 508] width 37 height 26
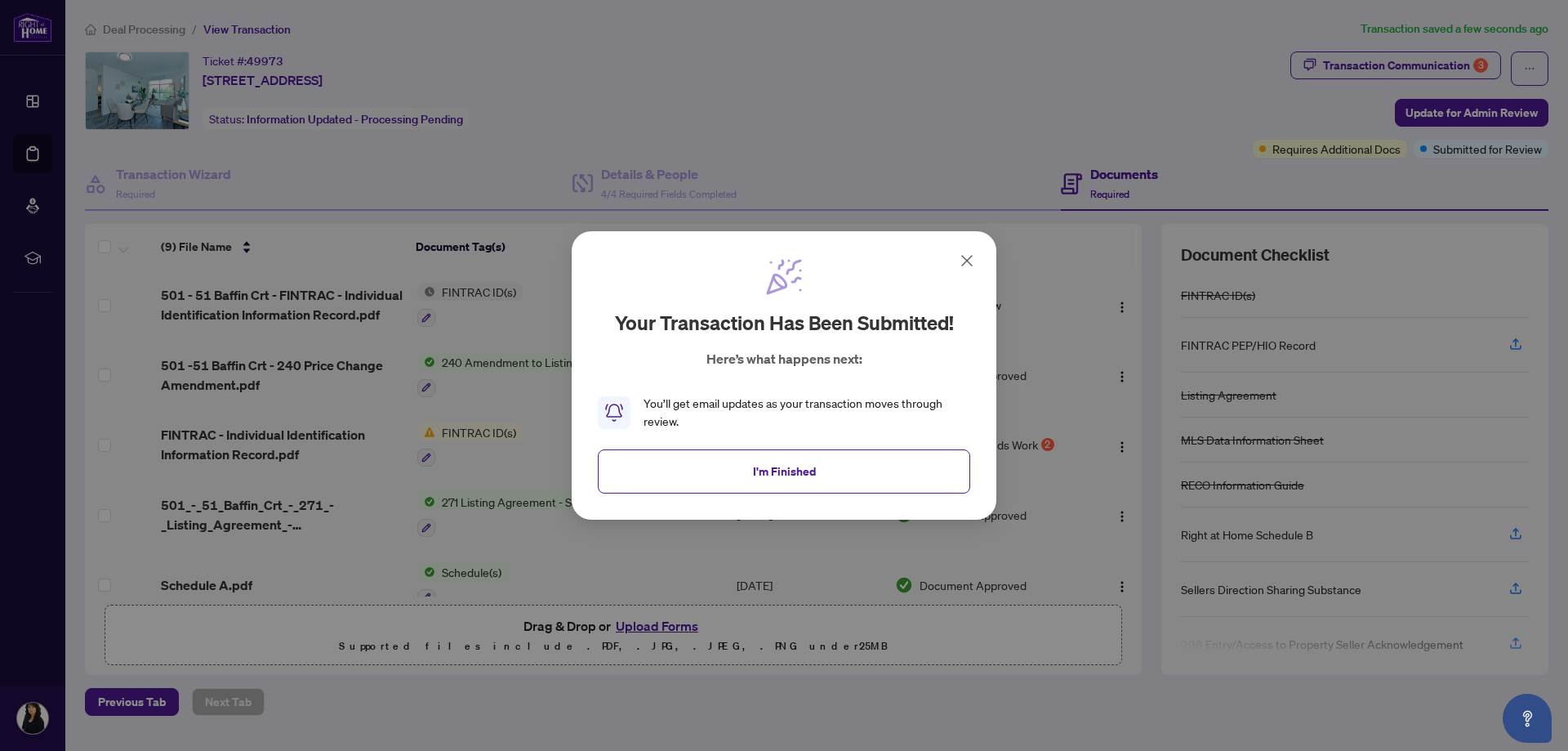
click at [973, 263] on icon at bounding box center [967, 261] width 20 height 20
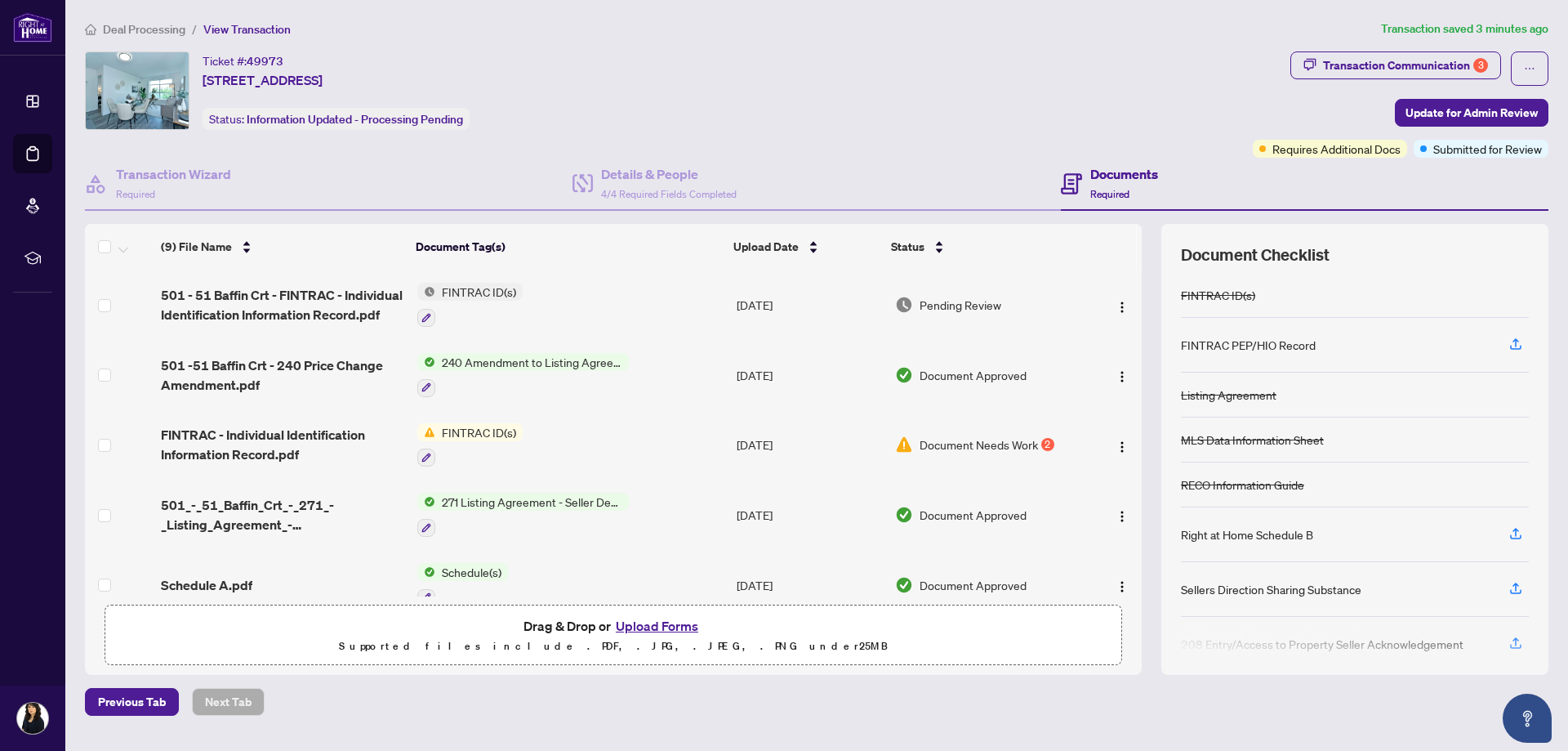
click at [259, 30] on span "View Transaction" at bounding box center [246, 29] width 88 height 14
click at [130, 31] on span "Deal Processing" at bounding box center [143, 29] width 82 height 14
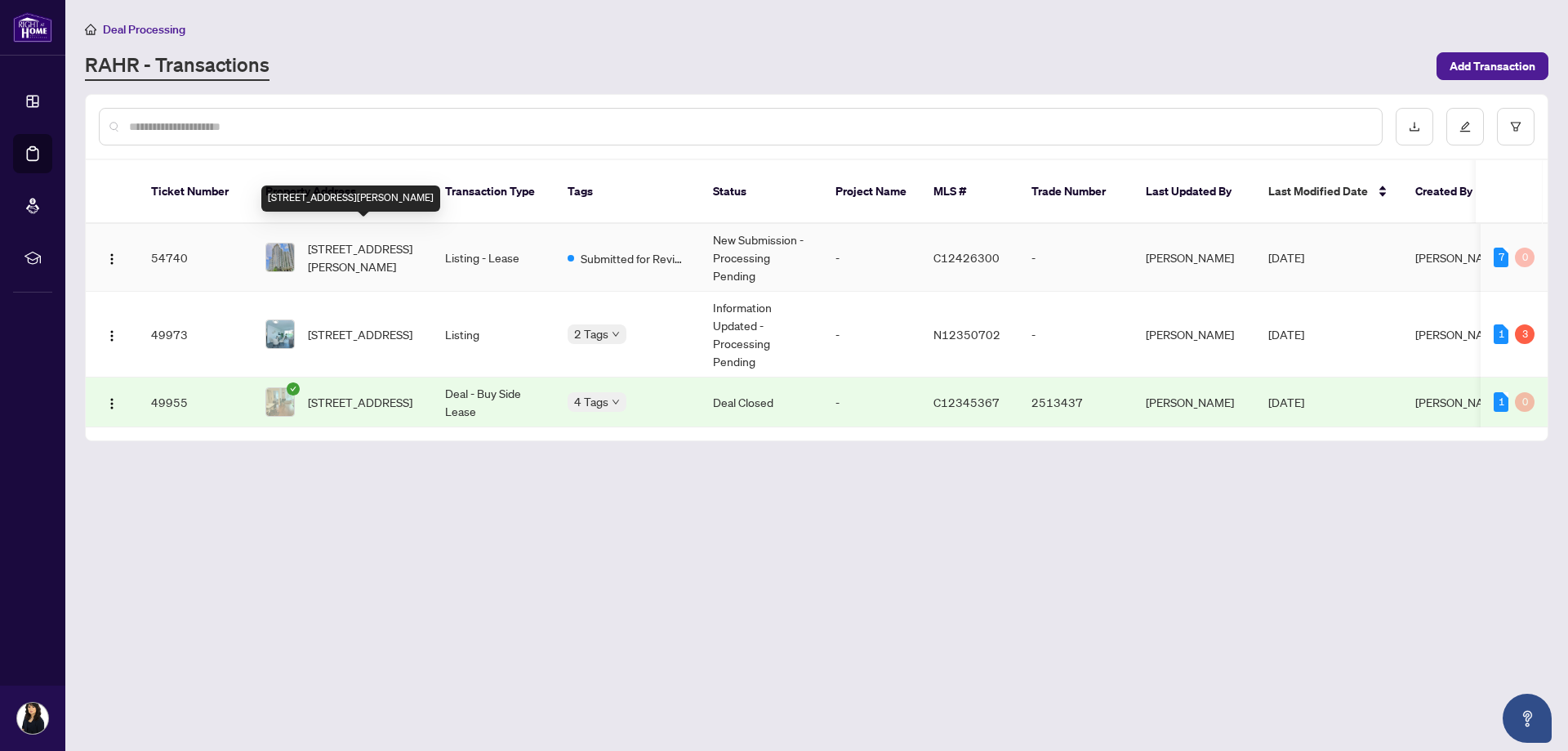
click at [344, 239] on span "[STREET_ADDRESS][PERSON_NAME]" at bounding box center [363, 257] width 111 height 36
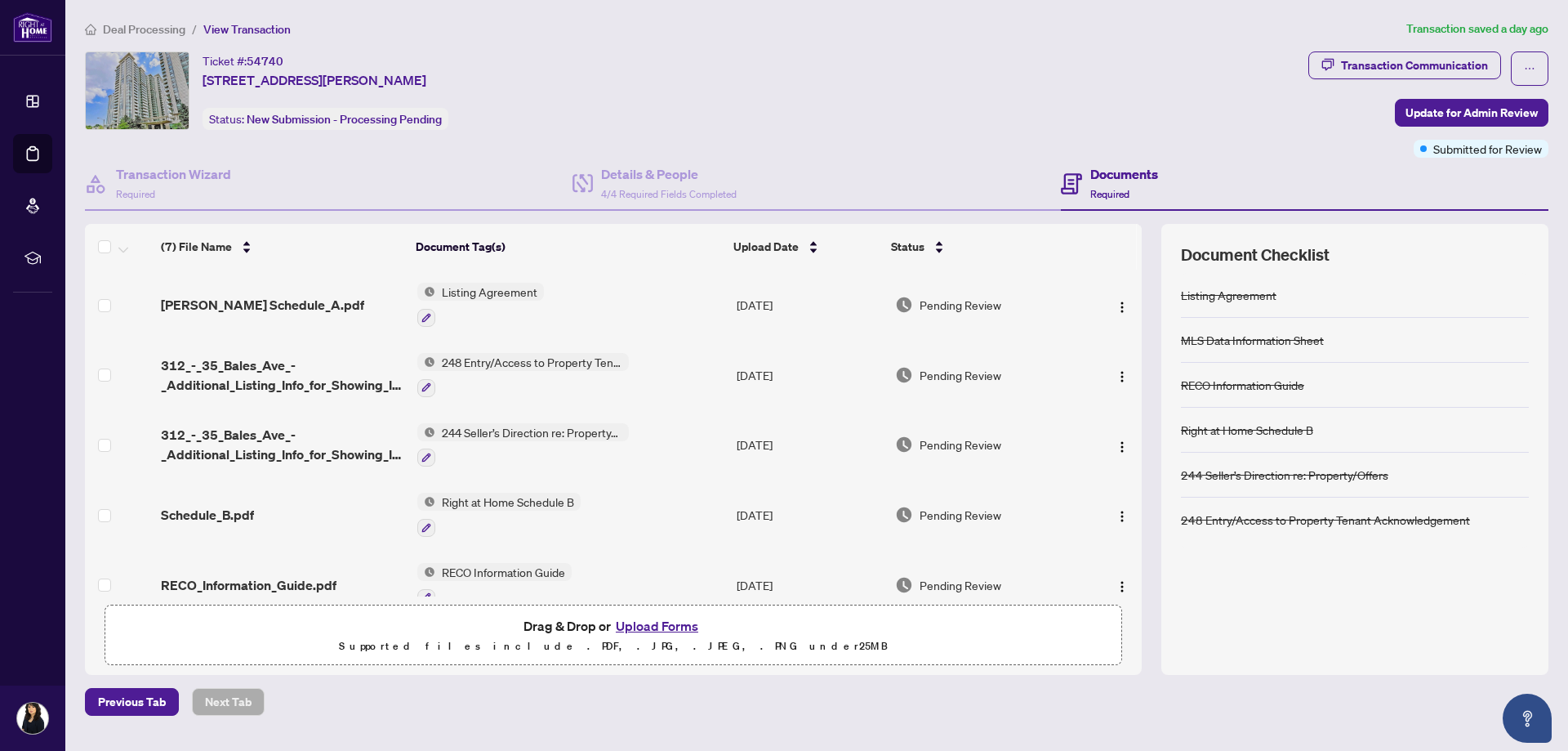
click at [659, 626] on button "Upload Forms" at bounding box center [657, 626] width 92 height 22
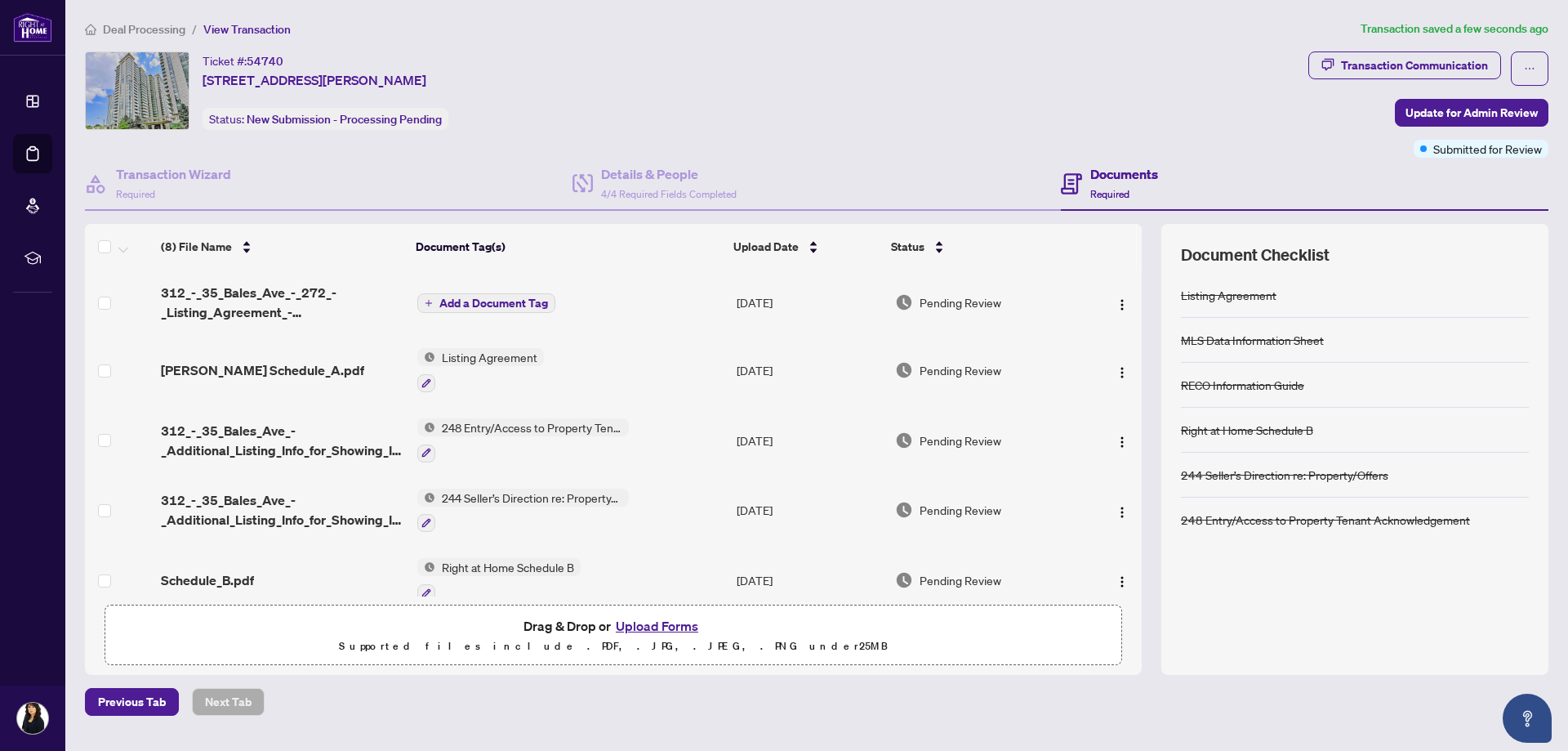
click at [439, 303] on span "Add a Document Tag" at bounding box center [493, 303] width 108 height 12
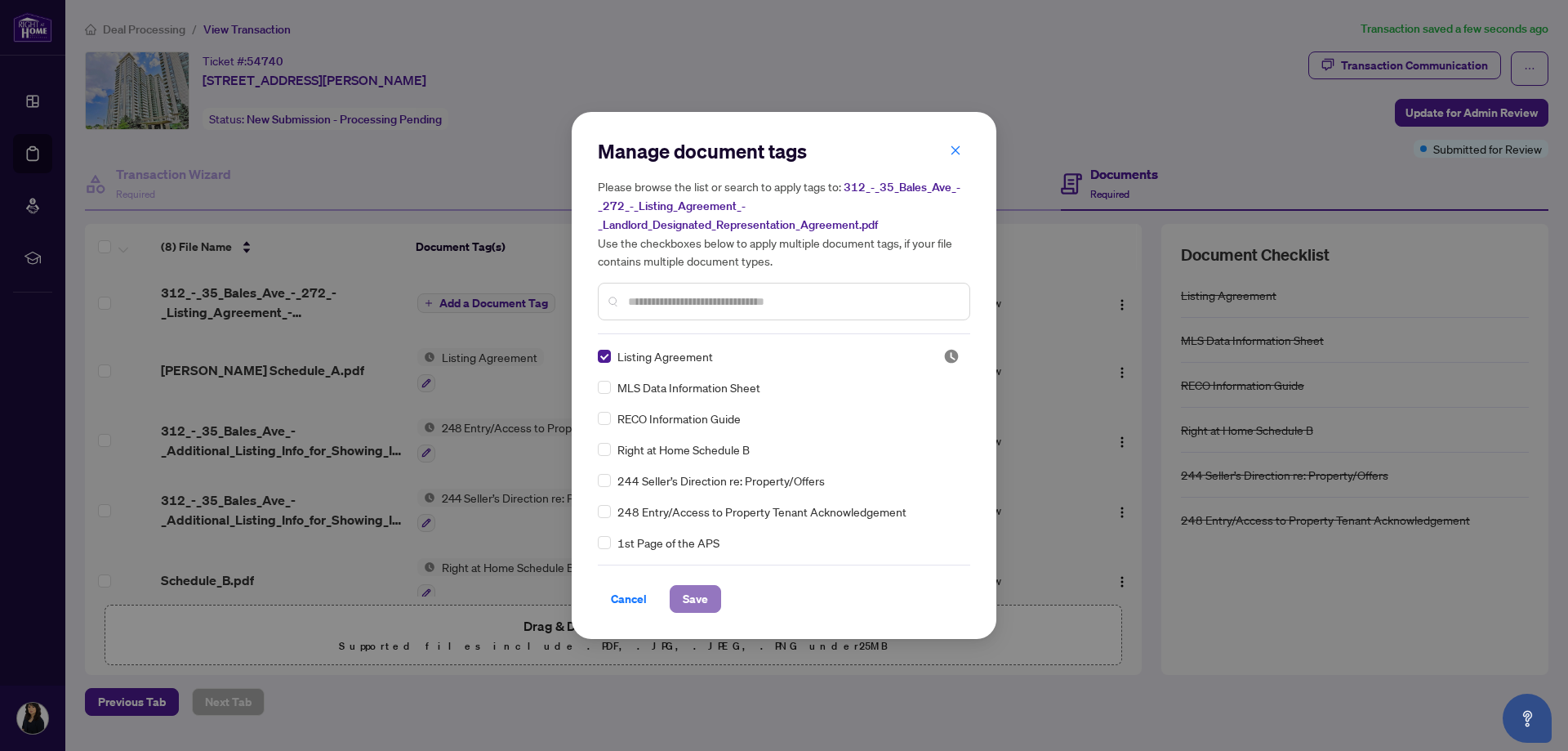
click at [701, 599] on span "Save" at bounding box center [696, 598] width 25 height 26
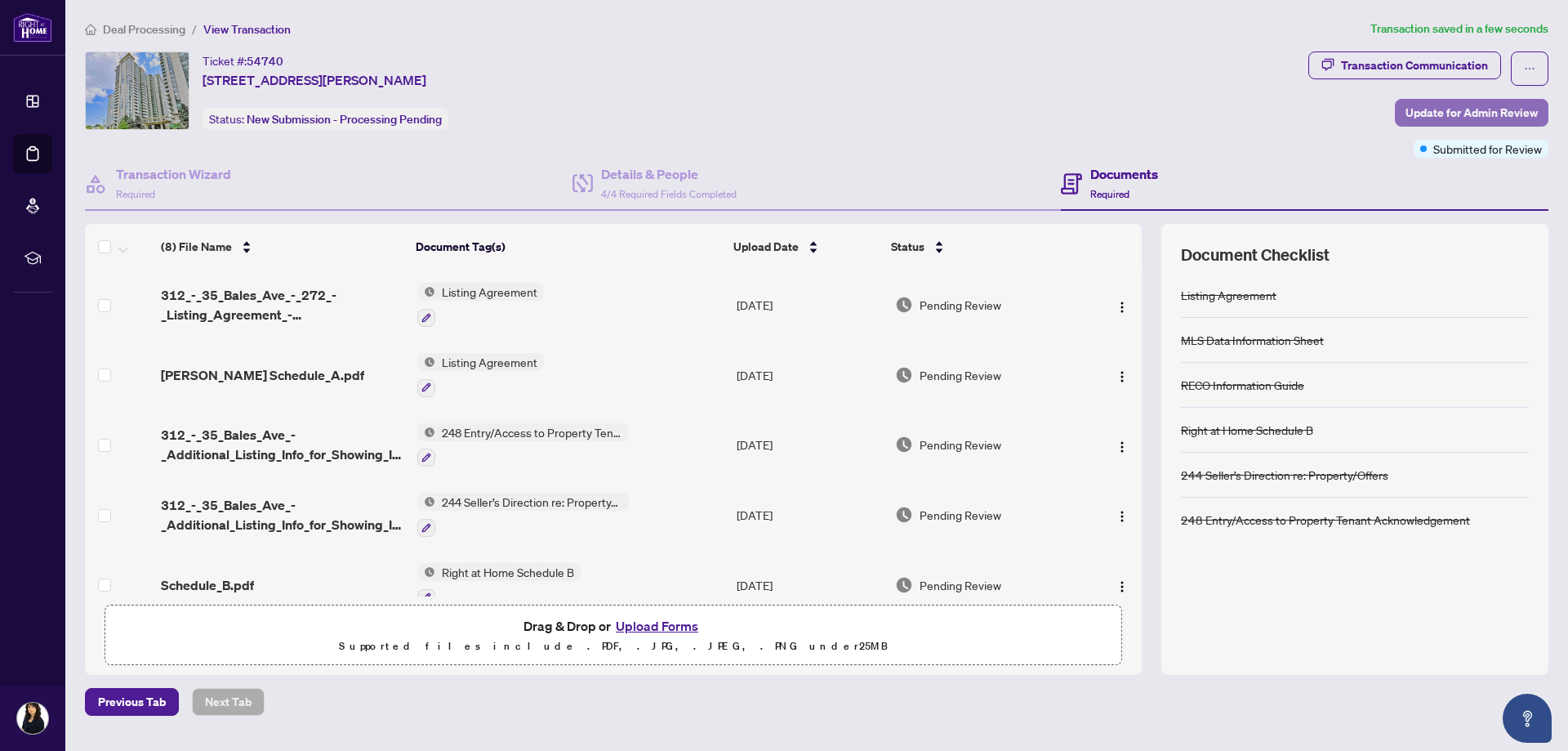
click at [1439, 113] on span "Update for Admin Review" at bounding box center [1471, 112] width 133 height 26
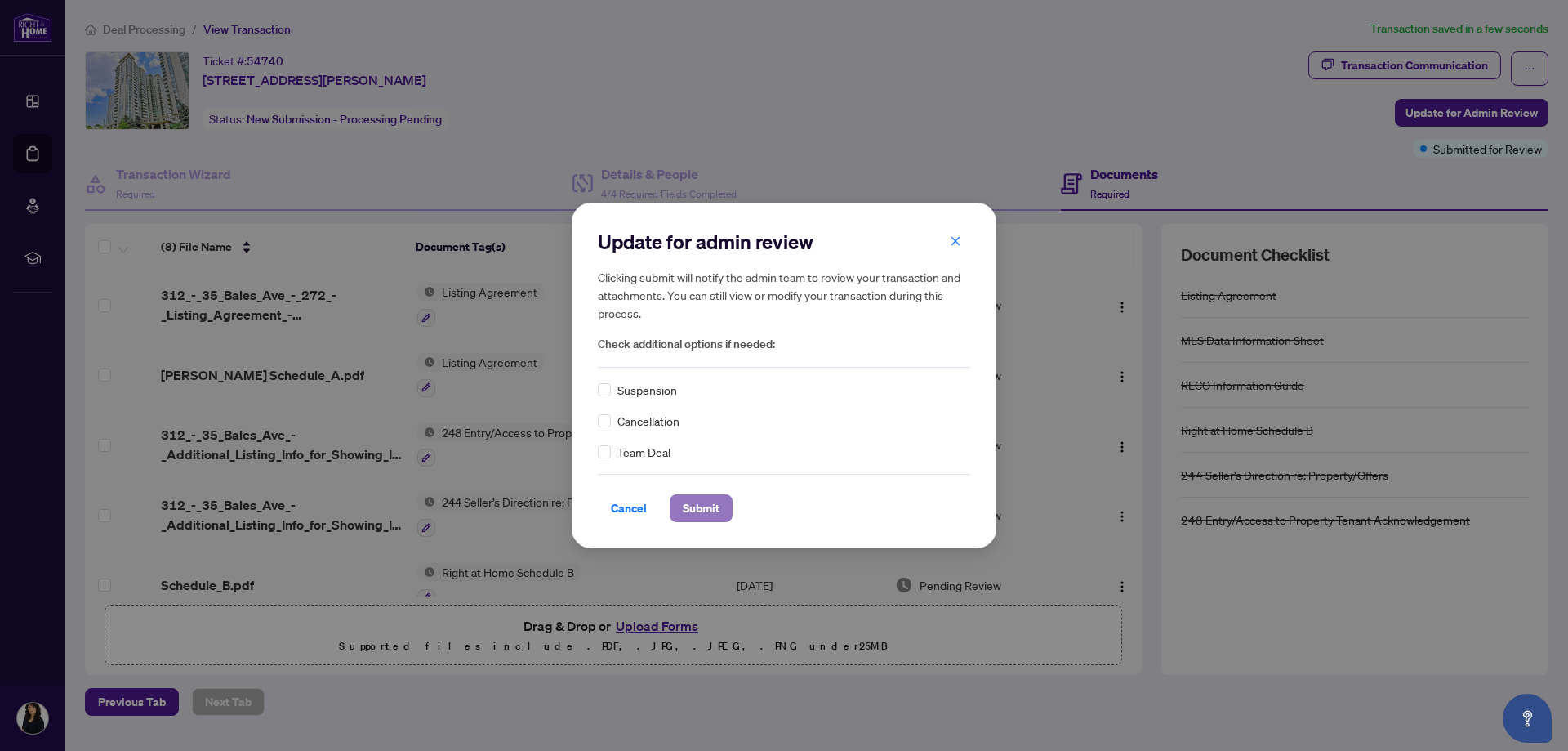
click at [717, 512] on span "Submit" at bounding box center [701, 508] width 37 height 26
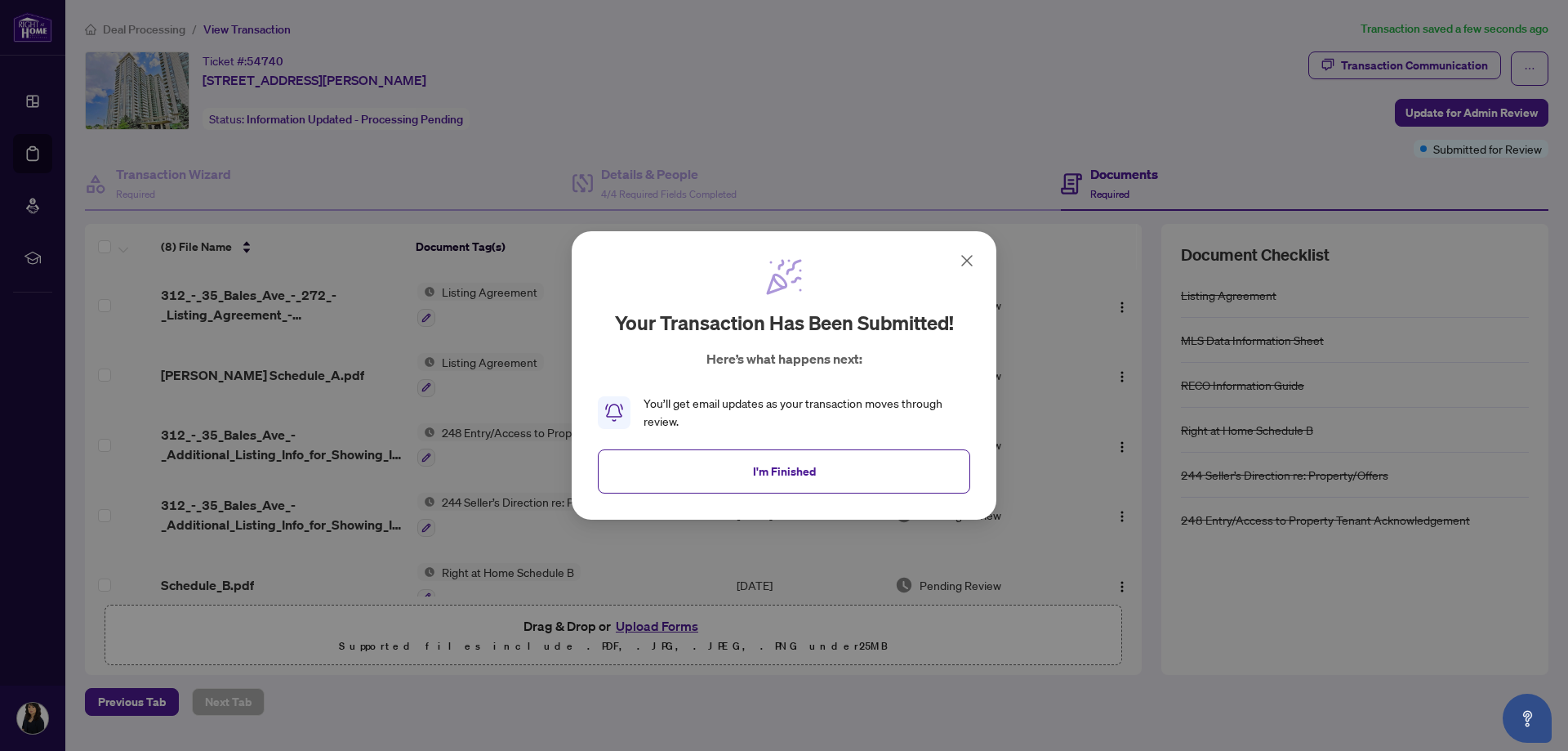
click at [977, 261] on div "Your transaction has been submitted! Here’s what happens next: You’ll get email…" at bounding box center [784, 376] width 425 height 289
click at [972, 260] on icon at bounding box center [967, 261] width 20 height 20
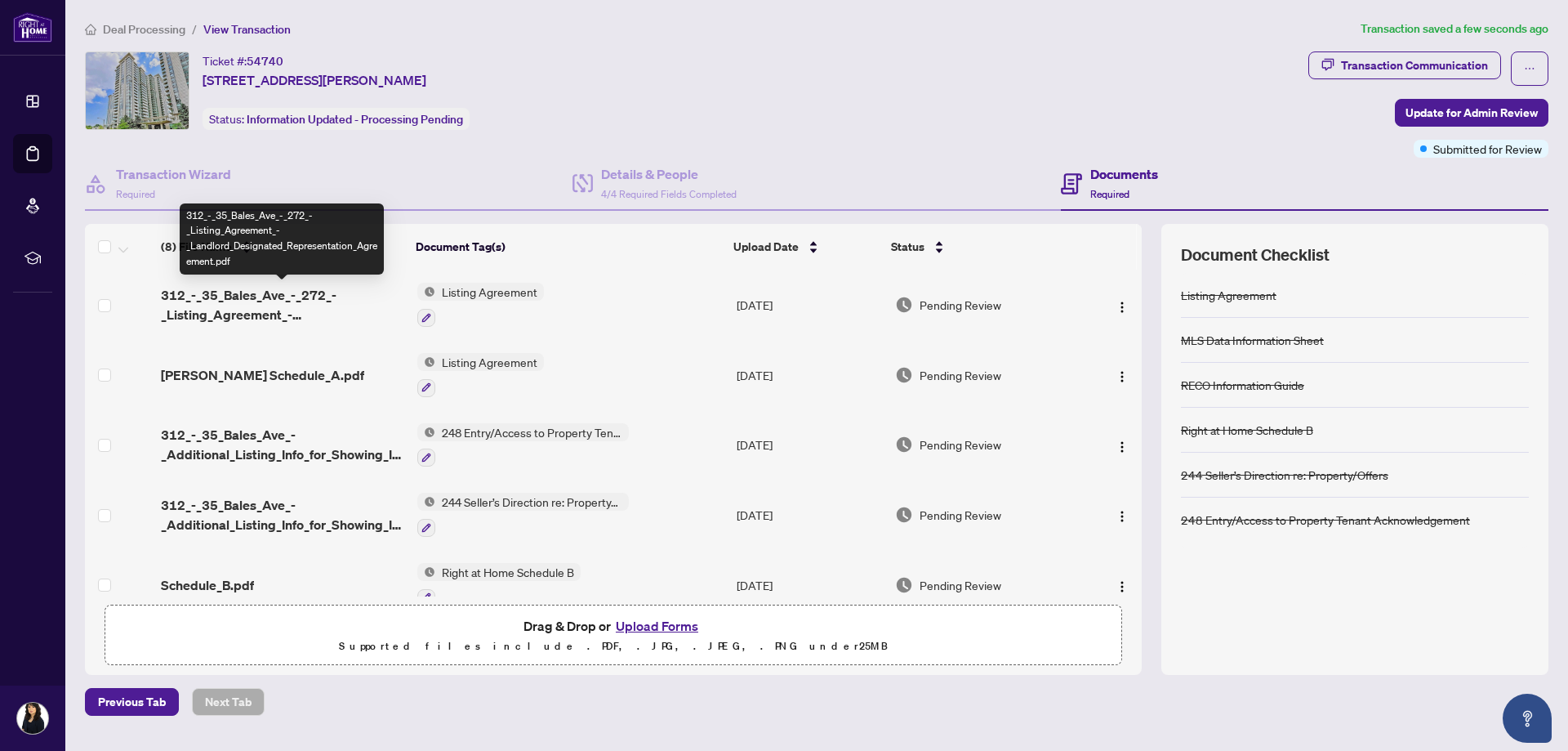
click at [255, 301] on span "312_-_35_Bales_Ave_-_272_-_Listing_Agreement_-_Landlord_Designated_Representati…" at bounding box center [281, 304] width 243 height 39
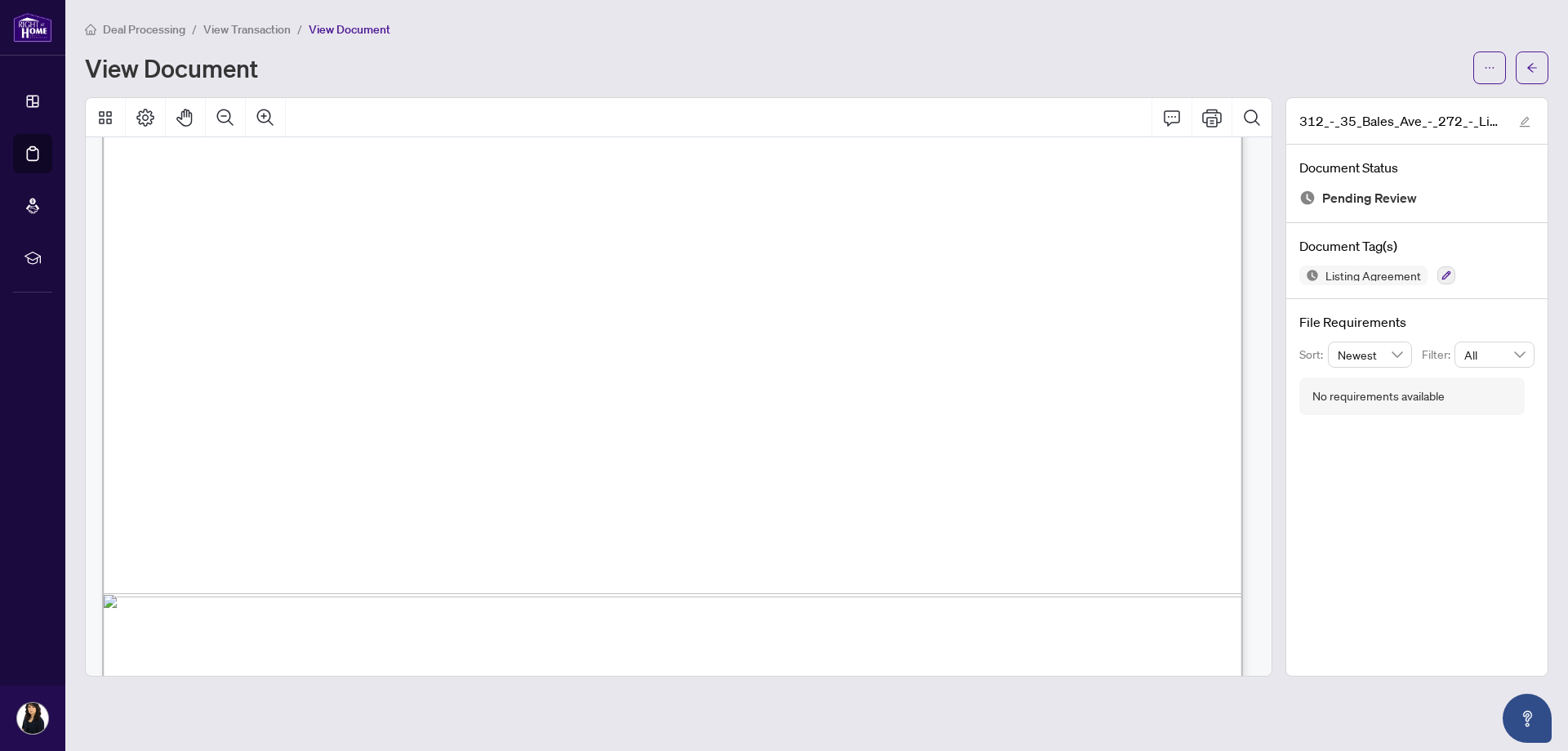
scroll to position [4168, 0]
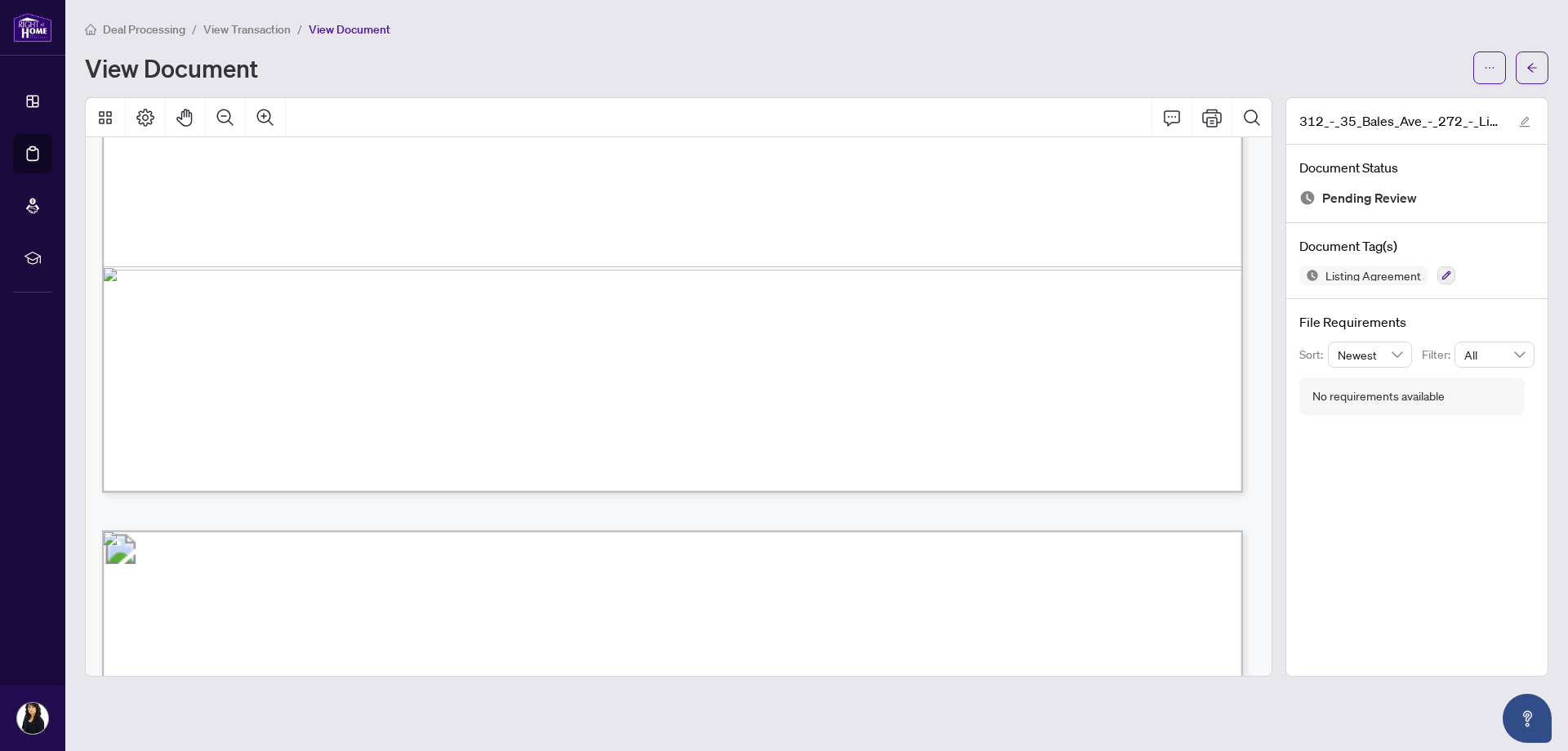
drag, startPoint x: 405, startPoint y: 269, endPoint x: 435, endPoint y: 264, distance: 30.4
drag, startPoint x: 909, startPoint y: 413, endPoint x: 921, endPoint y: 410, distance: 12.4
click at [911, 413] on span "© 2025, Ontario Real Estate Association (“[PERSON_NAME]”). All rights reserved.…" at bounding box center [567, 418] width 780 height 13
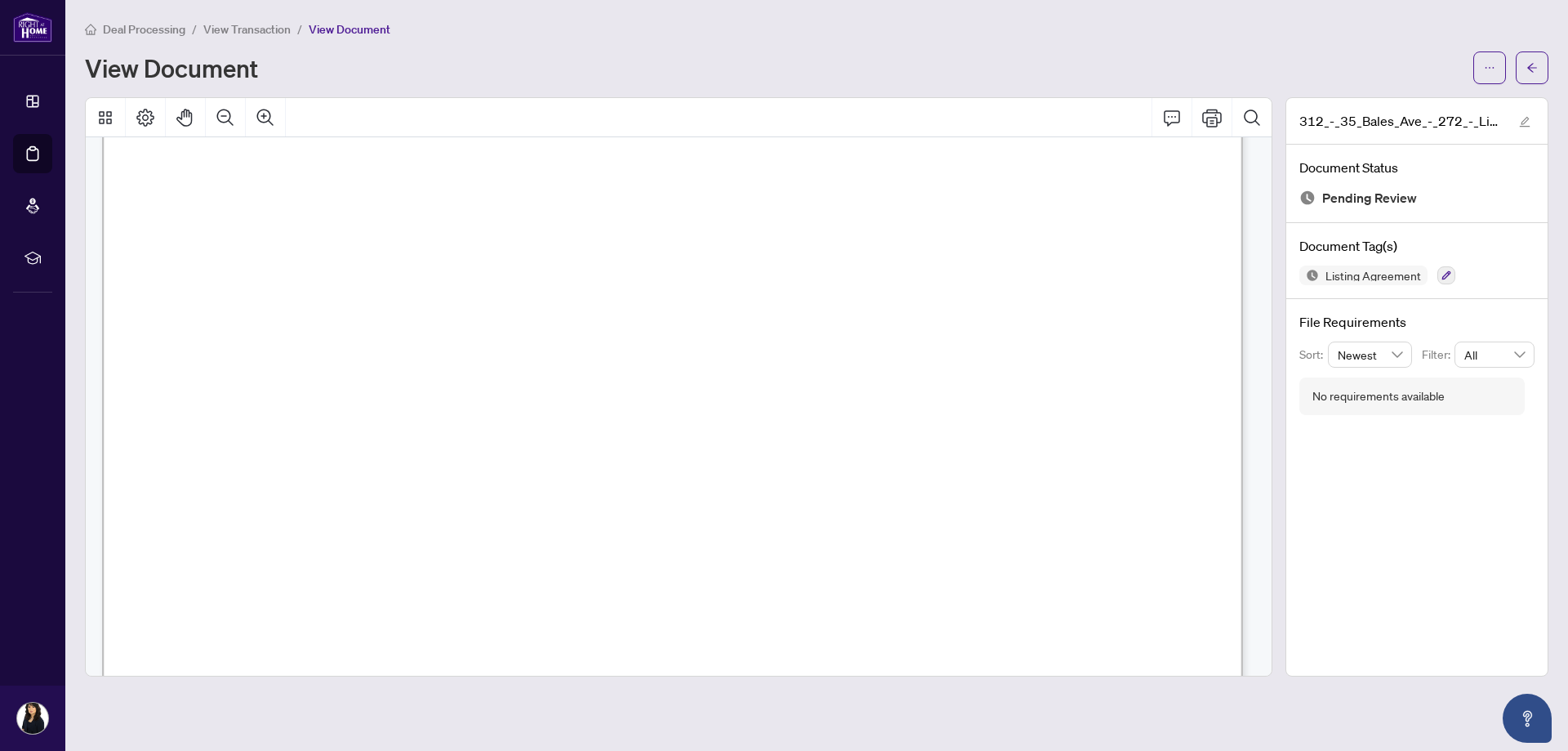
scroll to position [3922, 0]
click at [254, 31] on span "View Transaction" at bounding box center [246, 29] width 88 height 14
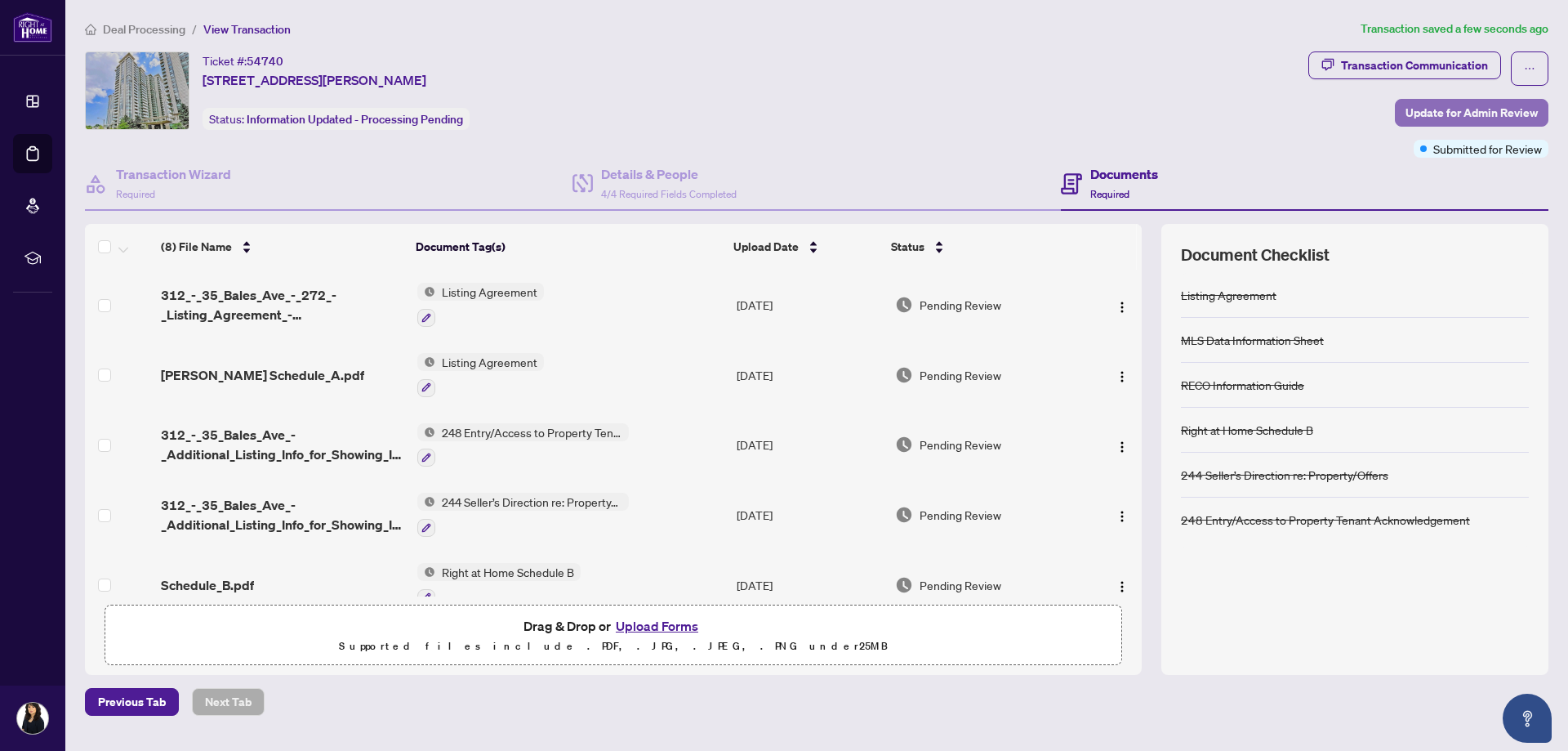
click at [1470, 116] on span "Update for Admin Review" at bounding box center [1471, 112] width 133 height 26
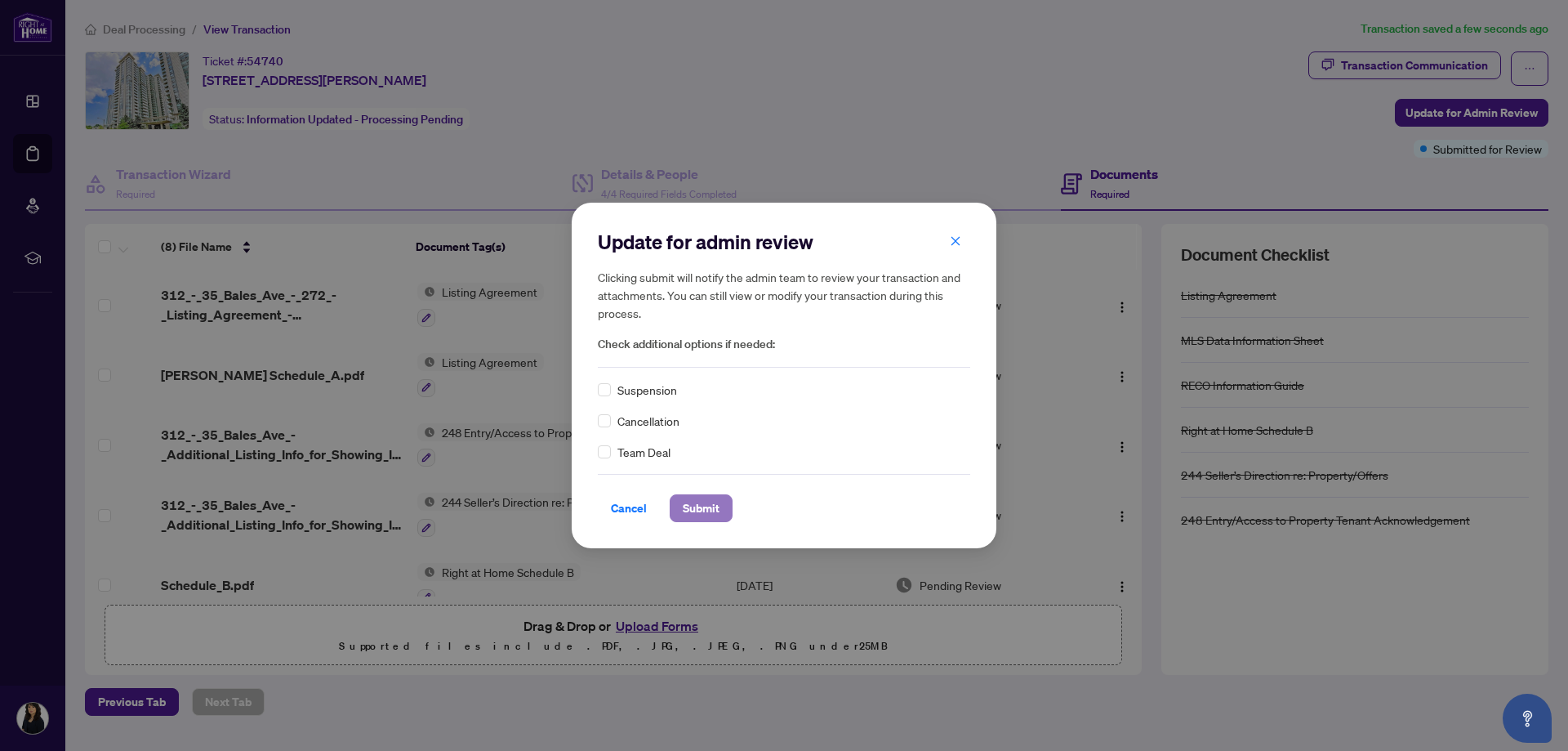
click at [710, 501] on span "Submit" at bounding box center [701, 508] width 37 height 26
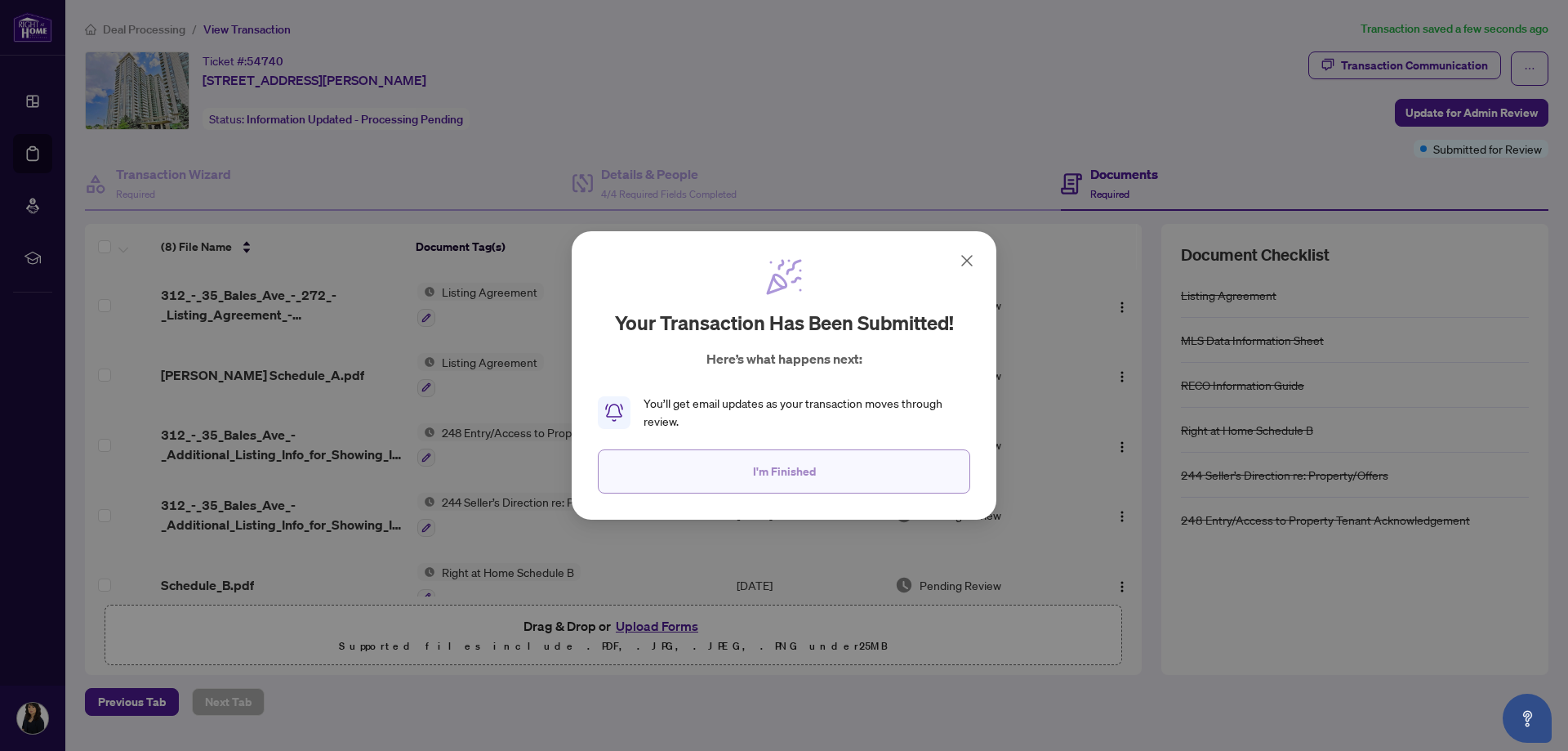
click at [756, 478] on span "I'm Finished" at bounding box center [785, 471] width 63 height 26
